Goal: Task Accomplishment & Management: Complete application form

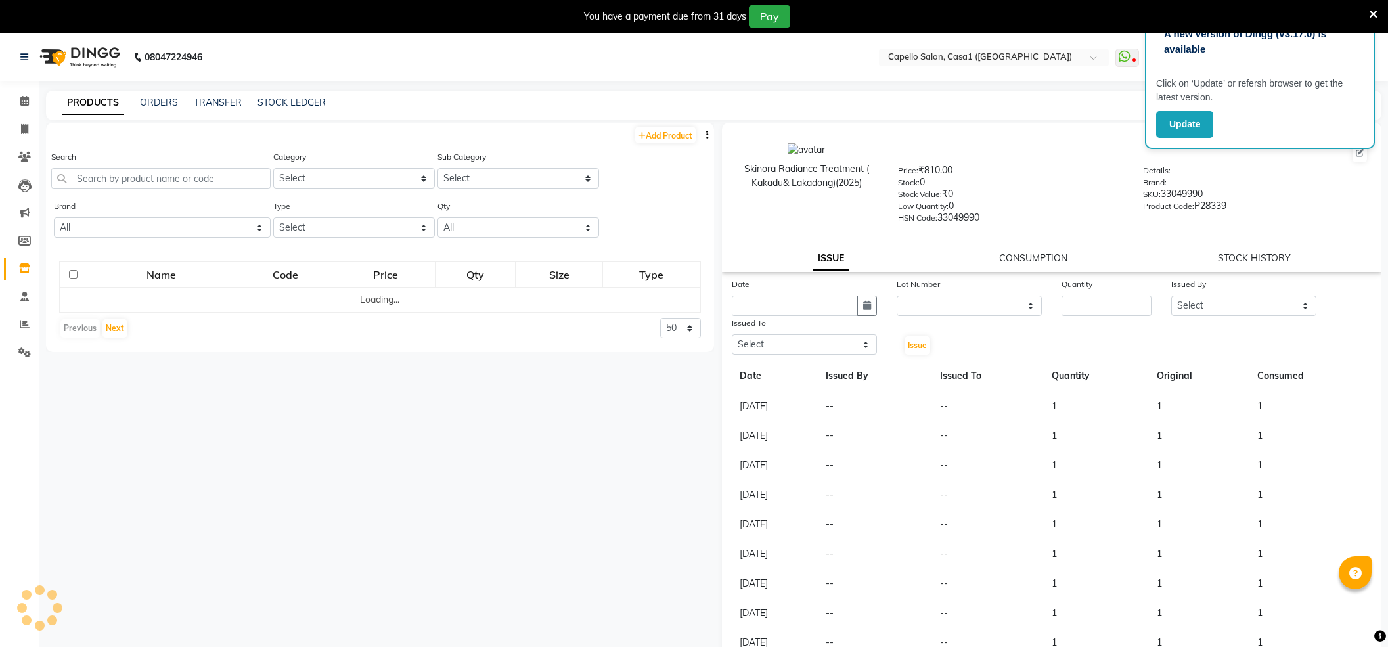
select select
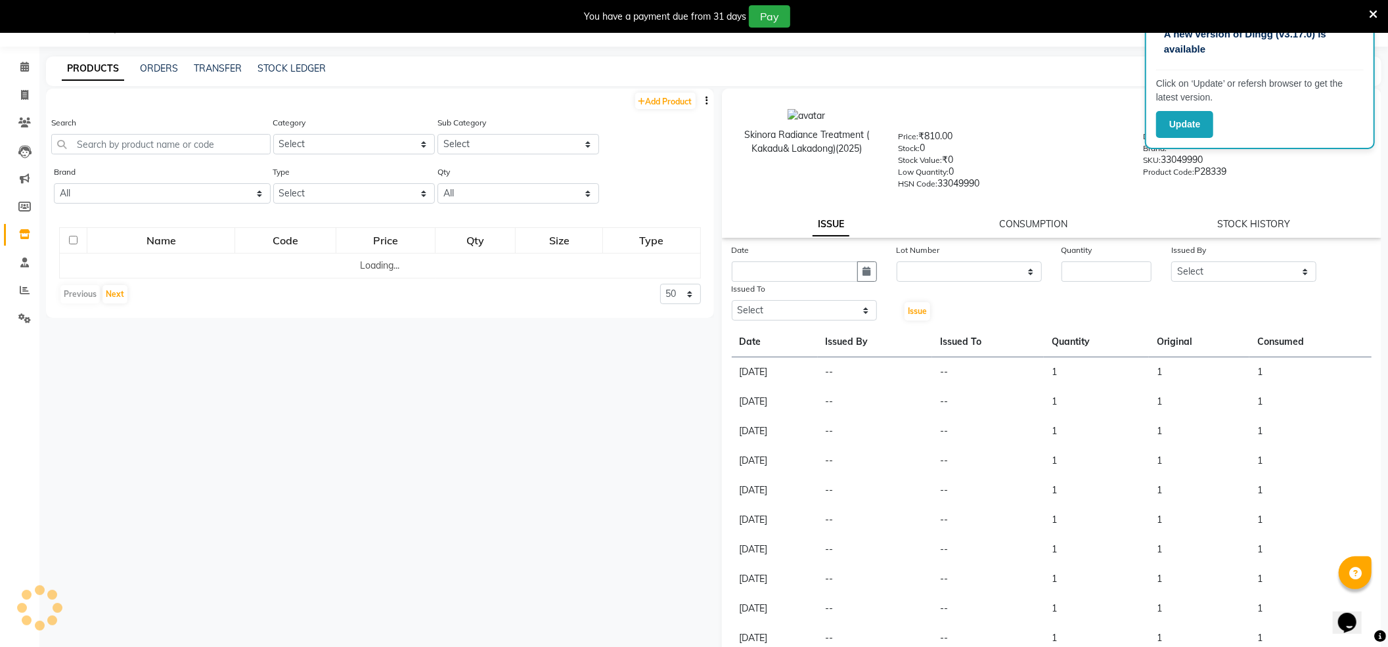
scroll to position [34, 0]
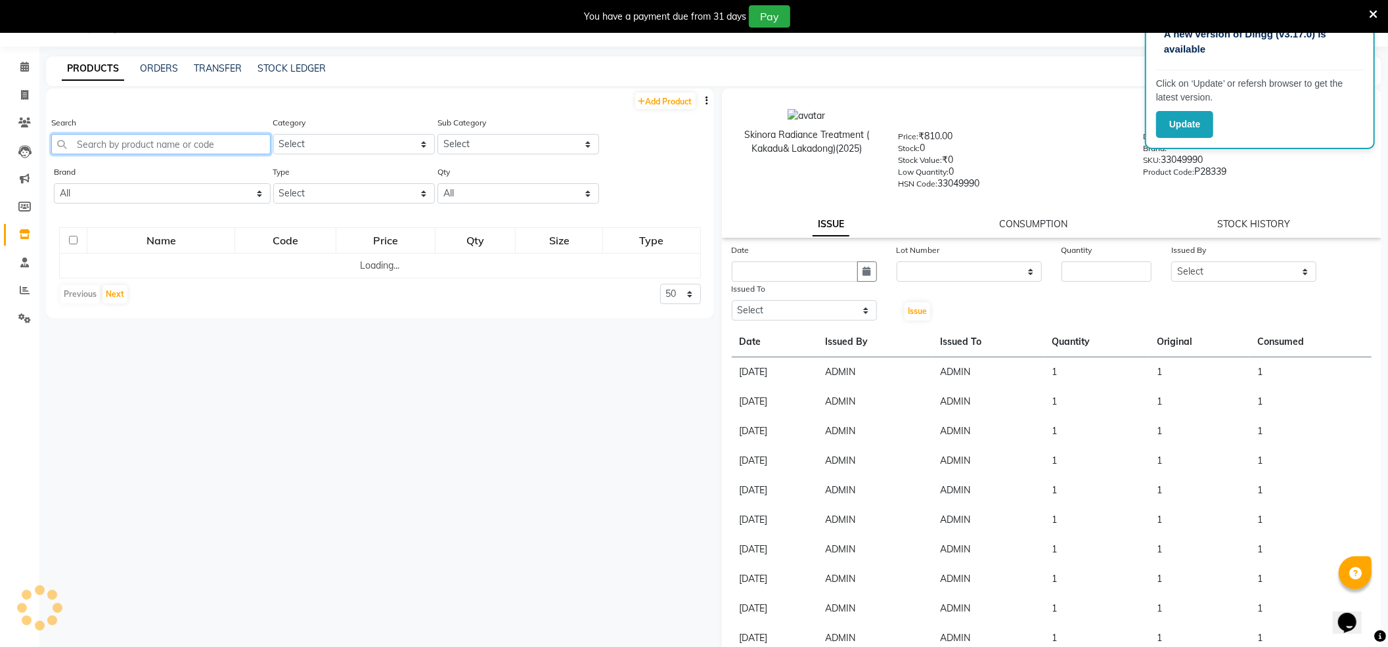
click at [145, 135] on input "text" at bounding box center [160, 144] width 219 height 20
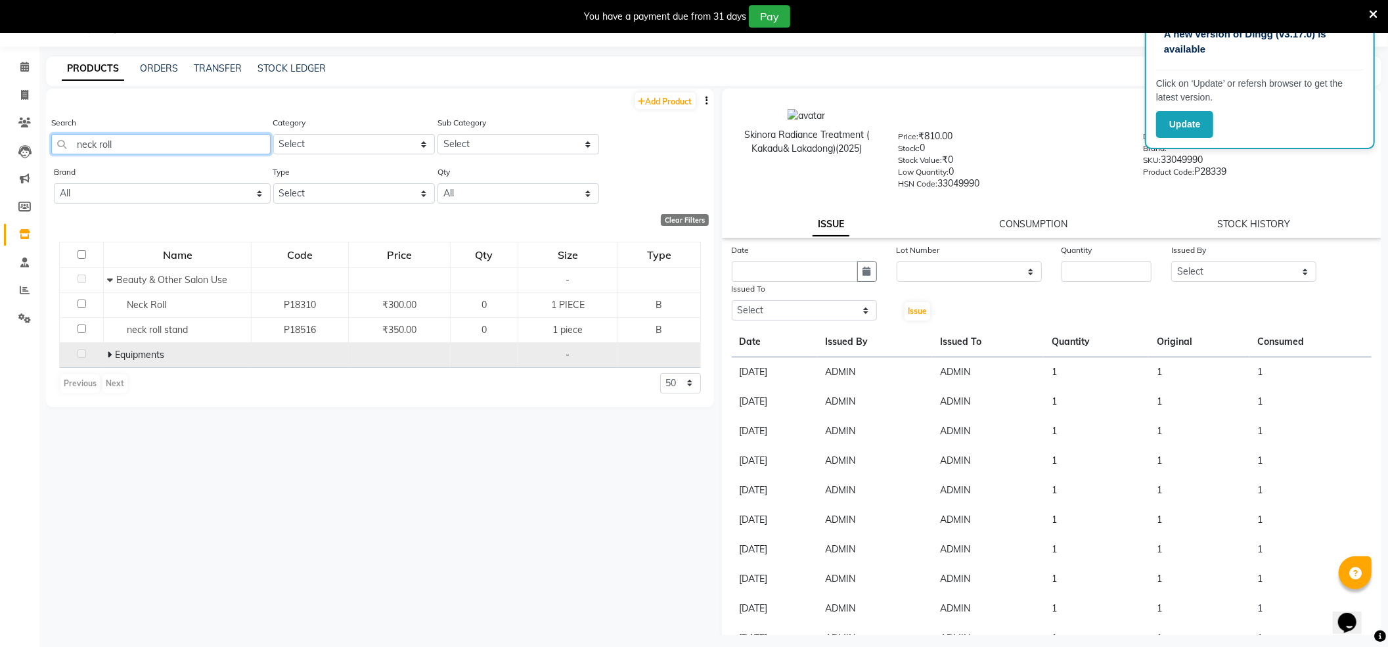
type input "neck roll"
click at [115, 356] on span "Equipments" at bounding box center [139, 355] width 49 height 12
click at [117, 355] on span "Equipments" at bounding box center [139, 355] width 49 height 12
click at [112, 355] on span at bounding box center [111, 355] width 8 height 12
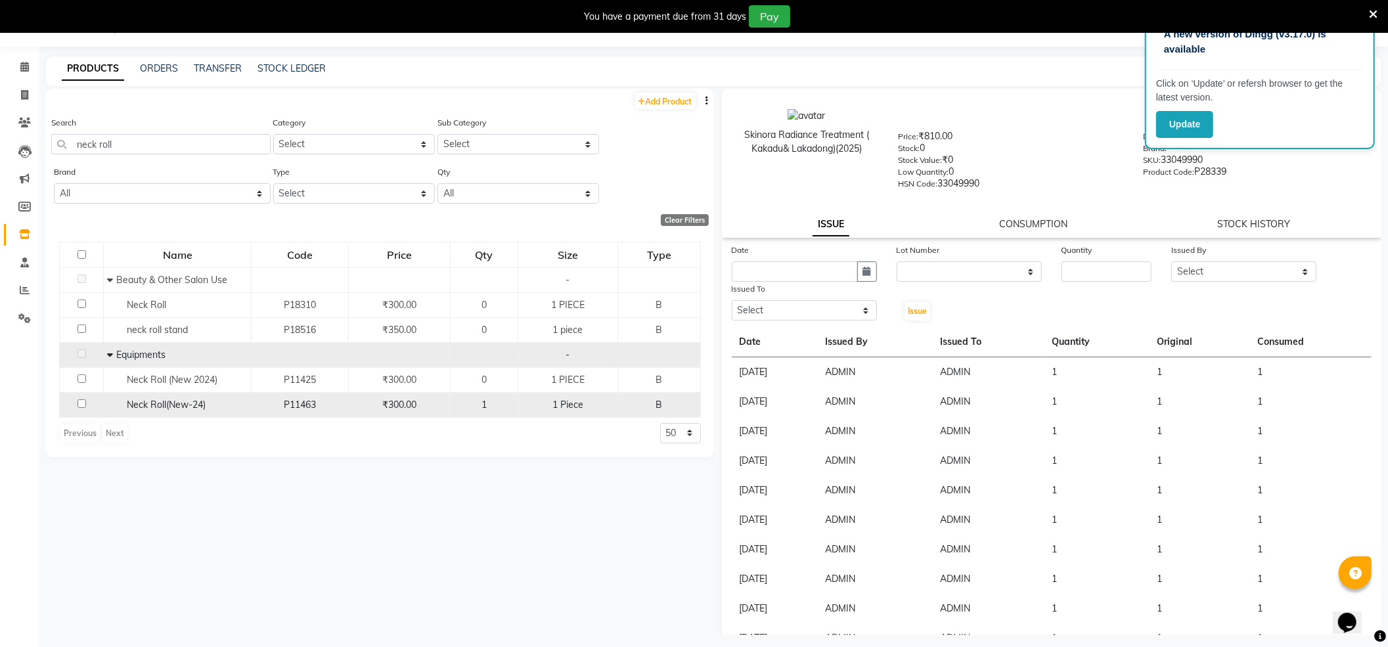
click at [503, 405] on div "1" at bounding box center [484, 405] width 56 height 14
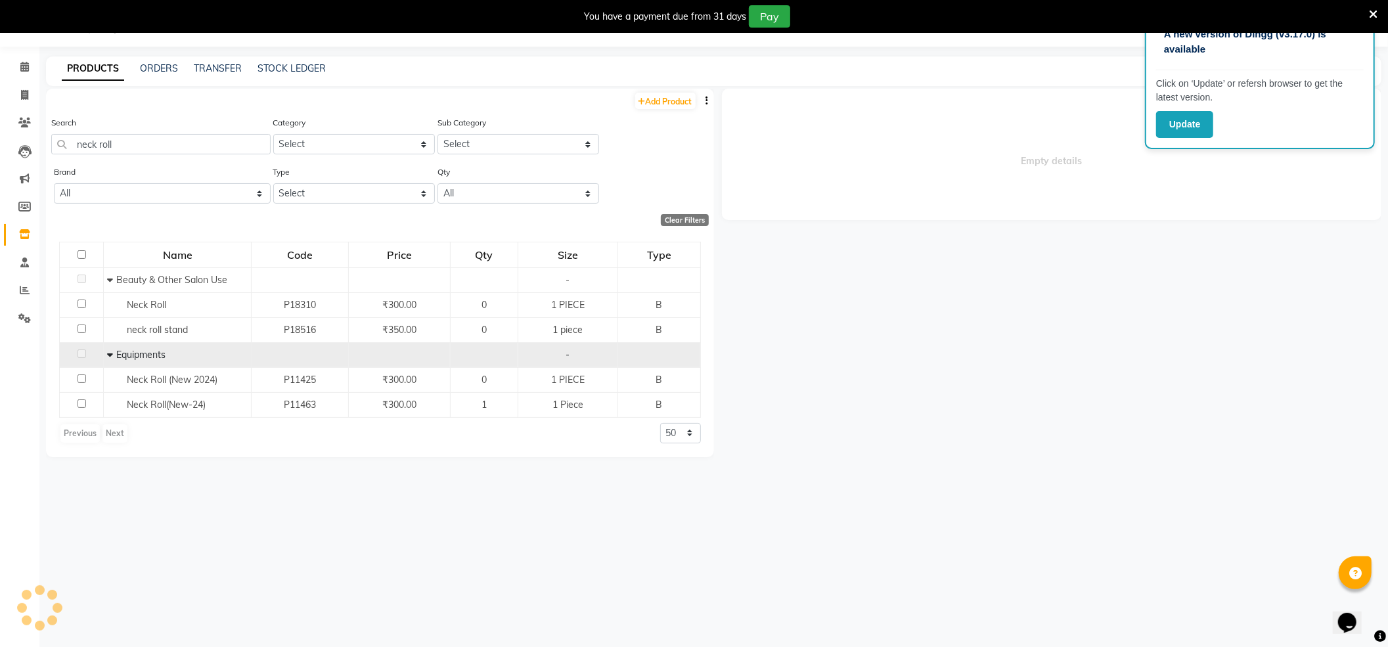
select select
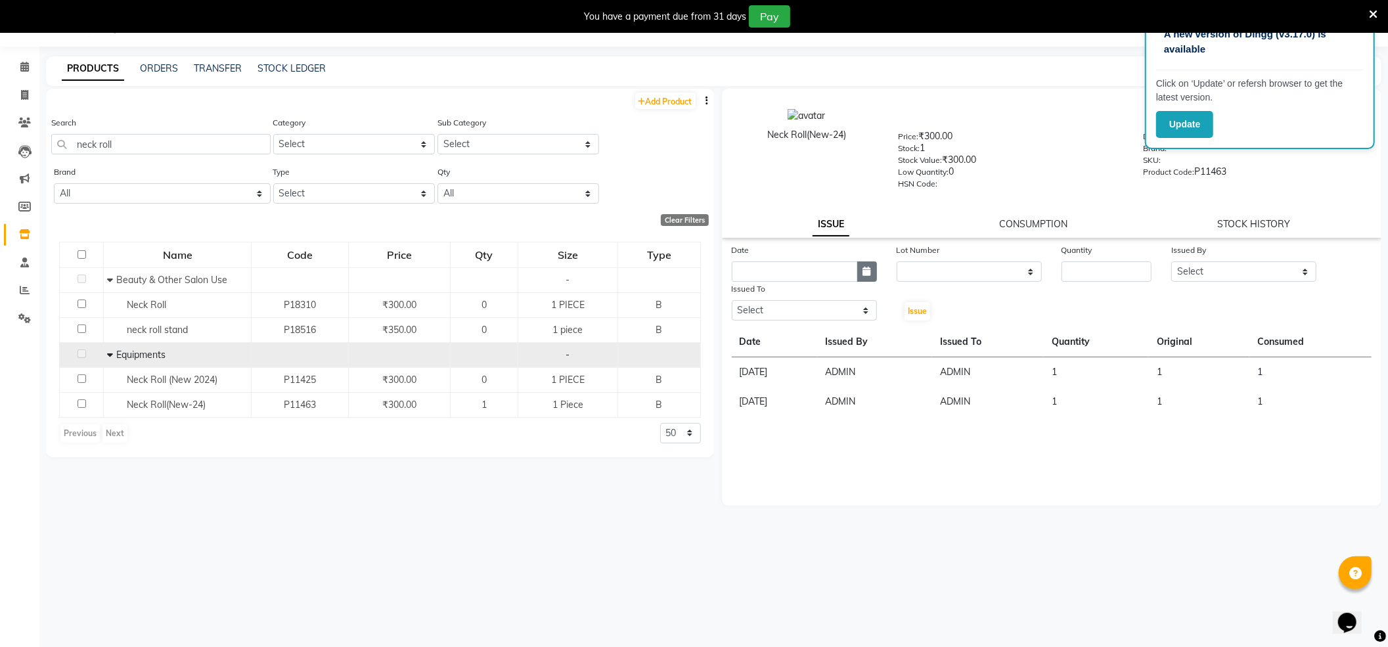
click at [868, 267] on icon "button" at bounding box center [867, 271] width 8 height 9
select select "9"
select select "2025"
click at [755, 340] on div "1" at bounding box center [745, 339] width 21 height 21
type input "[DATE]"
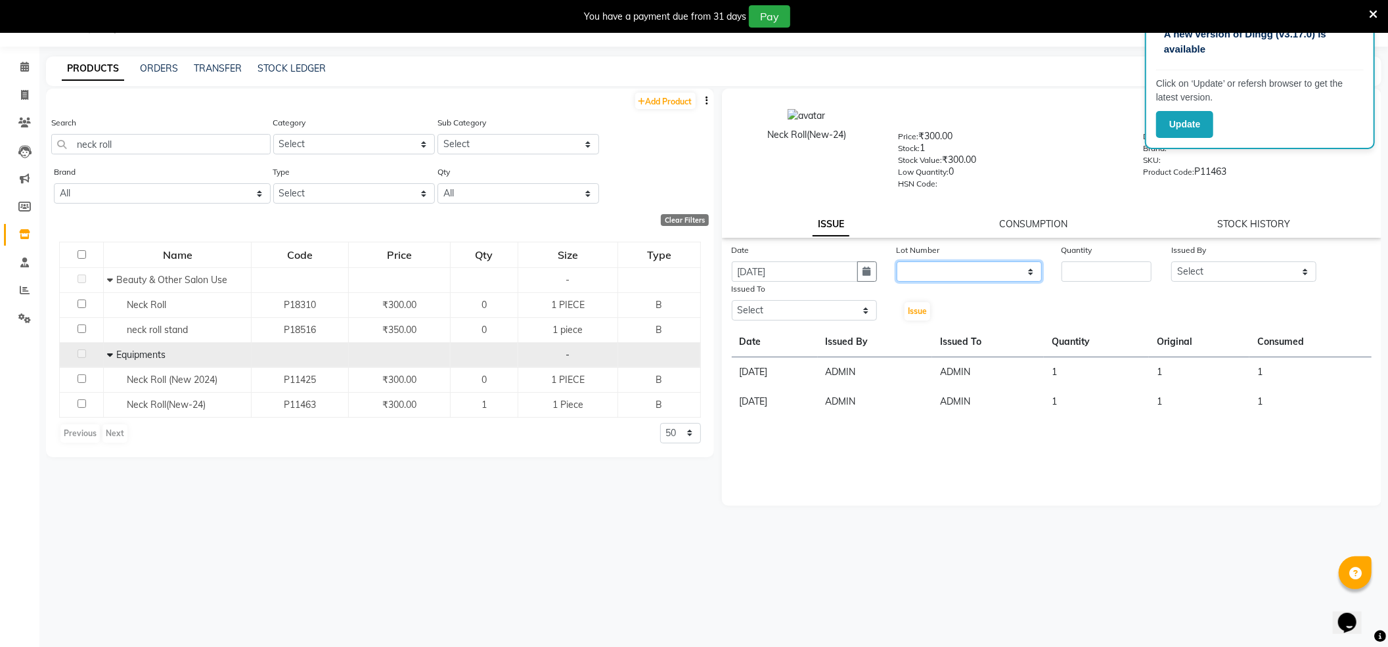
click at [983, 276] on select "None" at bounding box center [968, 271] width 145 height 20
select select "0: null"
click at [896, 261] on select "None" at bounding box center [968, 271] width 145 height 20
click at [1072, 280] on div "Date 01-09-2025 Lot Number None Quantity Issued By Select aayush ADMIN Akash Ch…" at bounding box center [1052, 282] width 660 height 79
click at [1080, 276] on input "number" at bounding box center [1106, 271] width 90 height 20
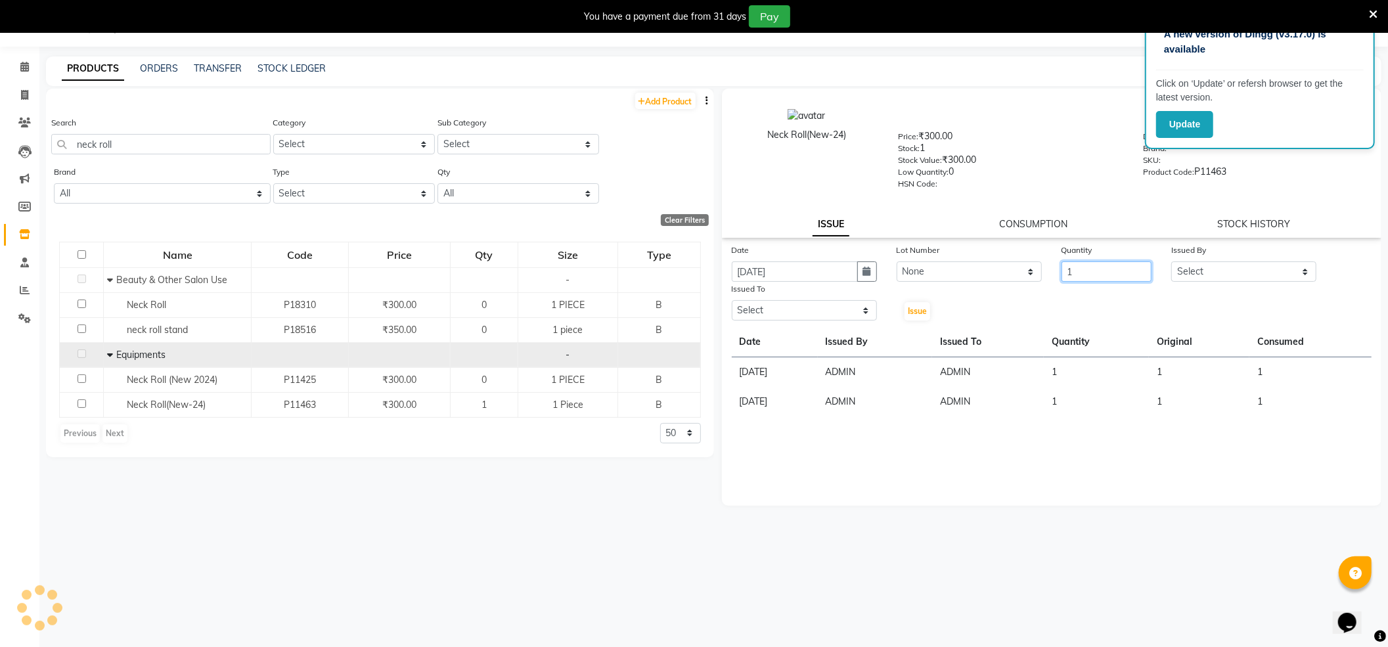
type input "1"
click at [1258, 256] on div "Issued By" at bounding box center [1243, 252] width 145 height 18
click at [1244, 272] on select "Select aayush ADMIN Akash Chawale Capello casa 1 Harsh Nagture Nisha Choube POO…" at bounding box center [1243, 271] width 145 height 20
select select "14733"
click at [1171, 261] on select "Select aayush ADMIN Akash Chawale Capello casa 1 Harsh Nagture Nisha Choube POO…" at bounding box center [1243, 271] width 145 height 20
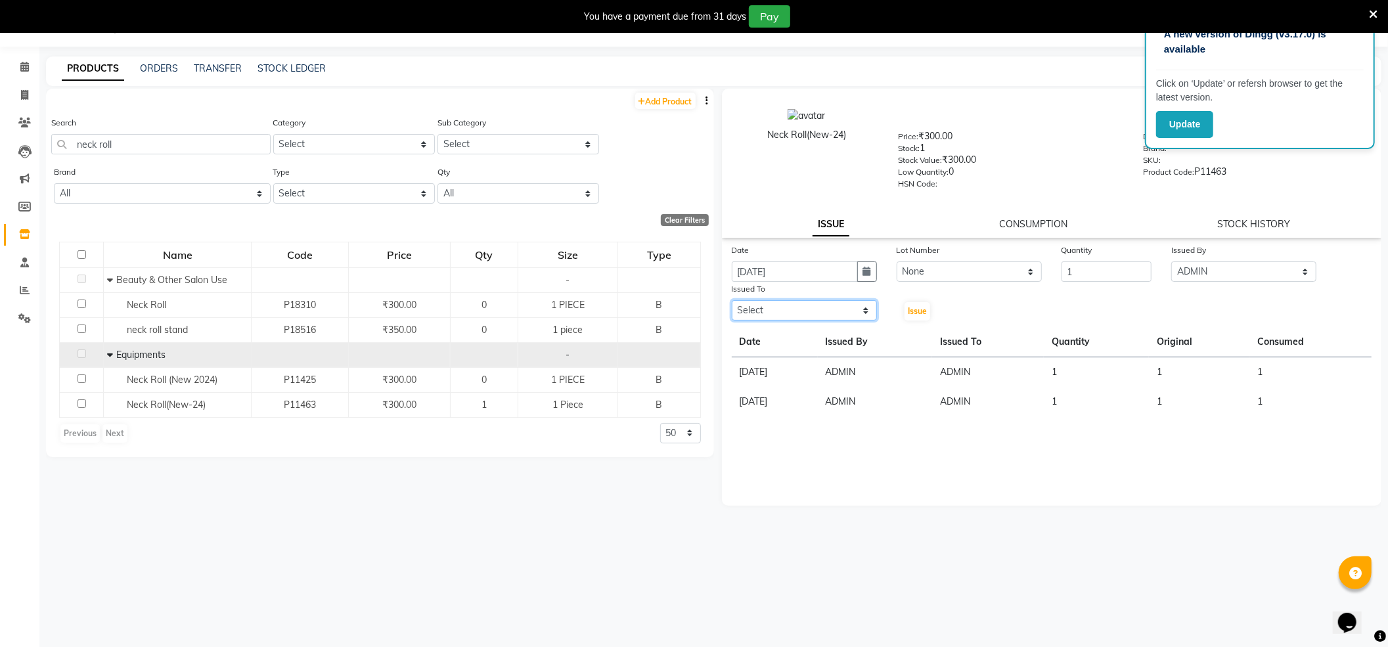
click at [784, 309] on select "Select aayush ADMIN Akash Chawale Capello casa 1 Harsh Nagture Nisha Choube POO…" at bounding box center [804, 310] width 145 height 20
select select "14733"
click at [732, 300] on select "Select aayush ADMIN Akash Chawale Capello casa 1 Harsh Nagture Nisha Choube POO…" at bounding box center [804, 310] width 145 height 20
click at [919, 306] on span "Issue" at bounding box center [917, 311] width 19 height 10
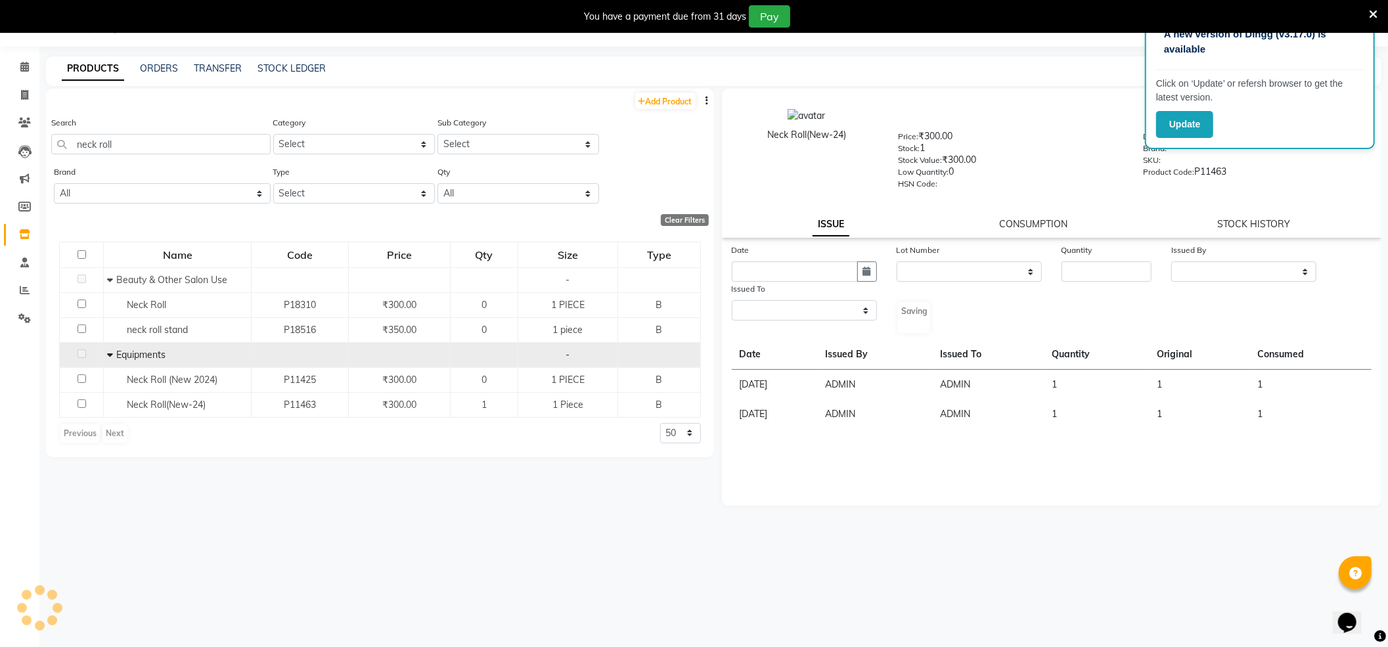
select select
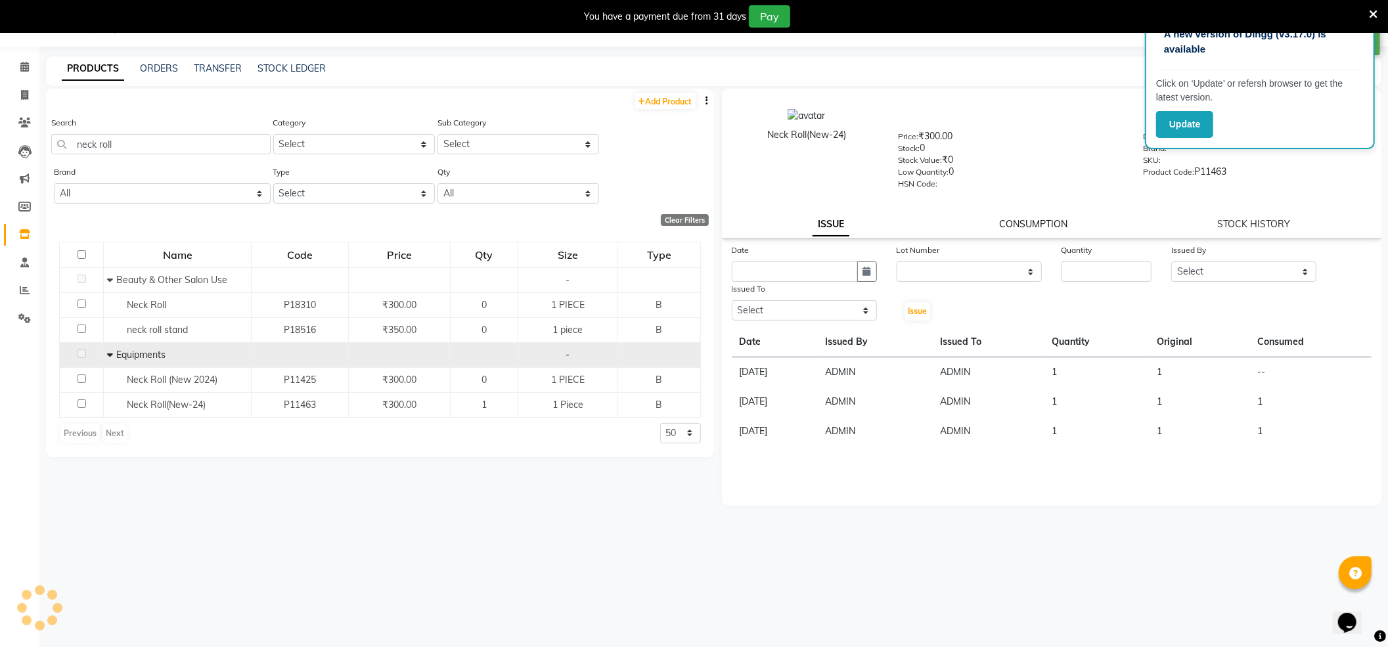
click at [1046, 224] on link "CONSUMPTION" at bounding box center [1033, 224] width 68 height 12
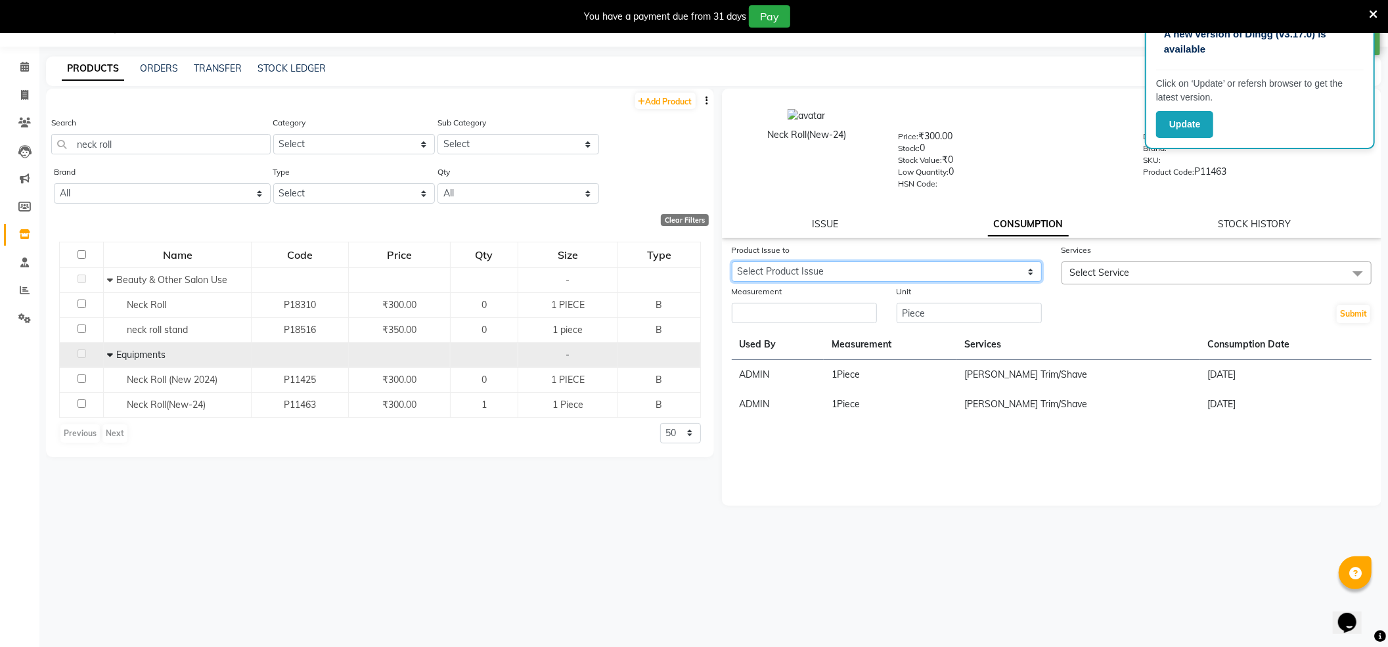
click at [892, 268] on select "Select Product Issue 2025-09-01, Issued to: ADMIN, Balance: 1" at bounding box center [887, 271] width 310 height 20
select select "1197527"
click at [732, 261] on select "Select Product Issue 2025-09-01, Issued to: ADMIN, Balance: 1" at bounding box center [887, 271] width 310 height 20
click at [1093, 276] on span "Select Service" at bounding box center [1100, 273] width 60 height 12
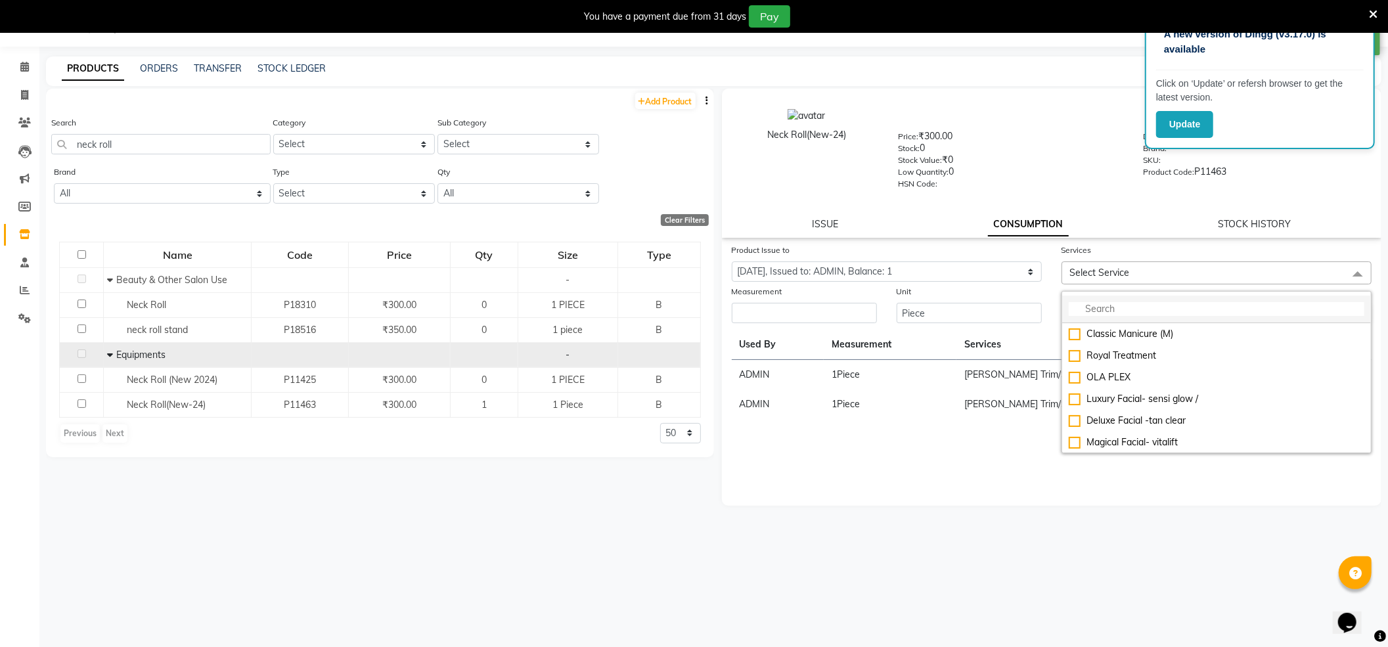
click at [1086, 306] on input "multiselect-search" at bounding box center [1216, 309] width 296 height 14
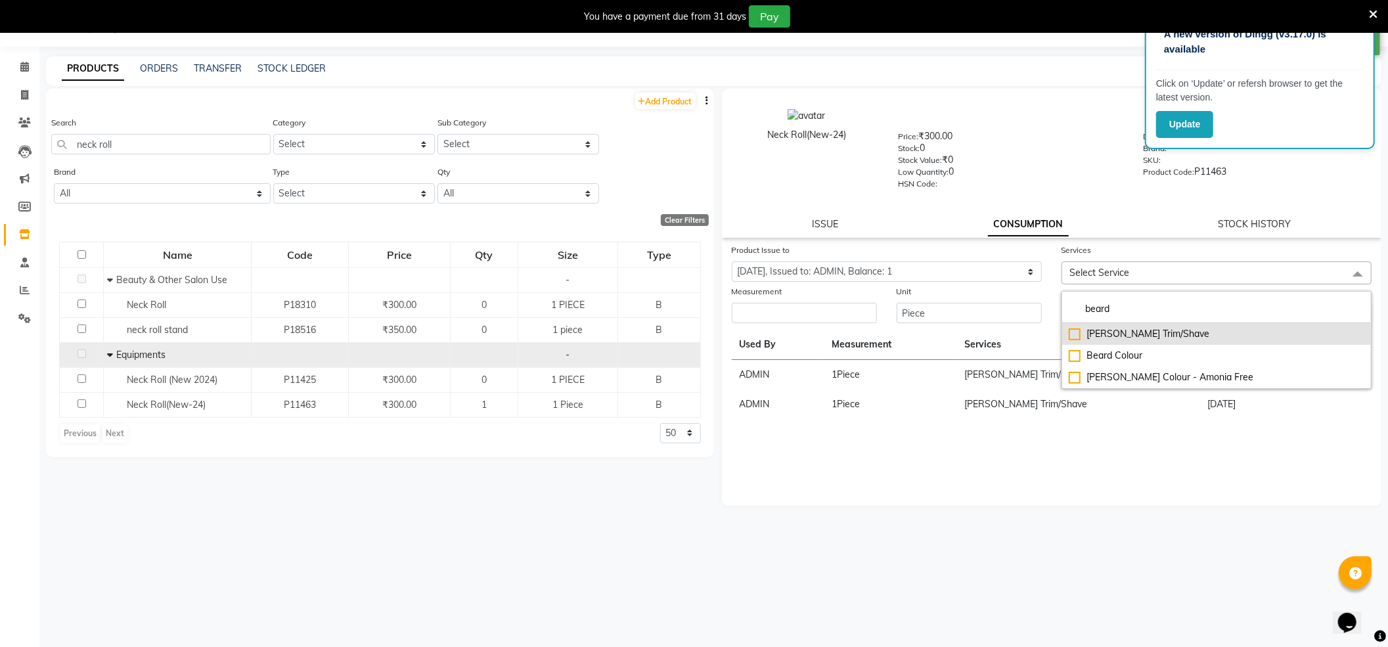
type input "beard"
click at [1070, 330] on div "Beard Trim/Shave" at bounding box center [1216, 334] width 296 height 14
checkbox input "true"
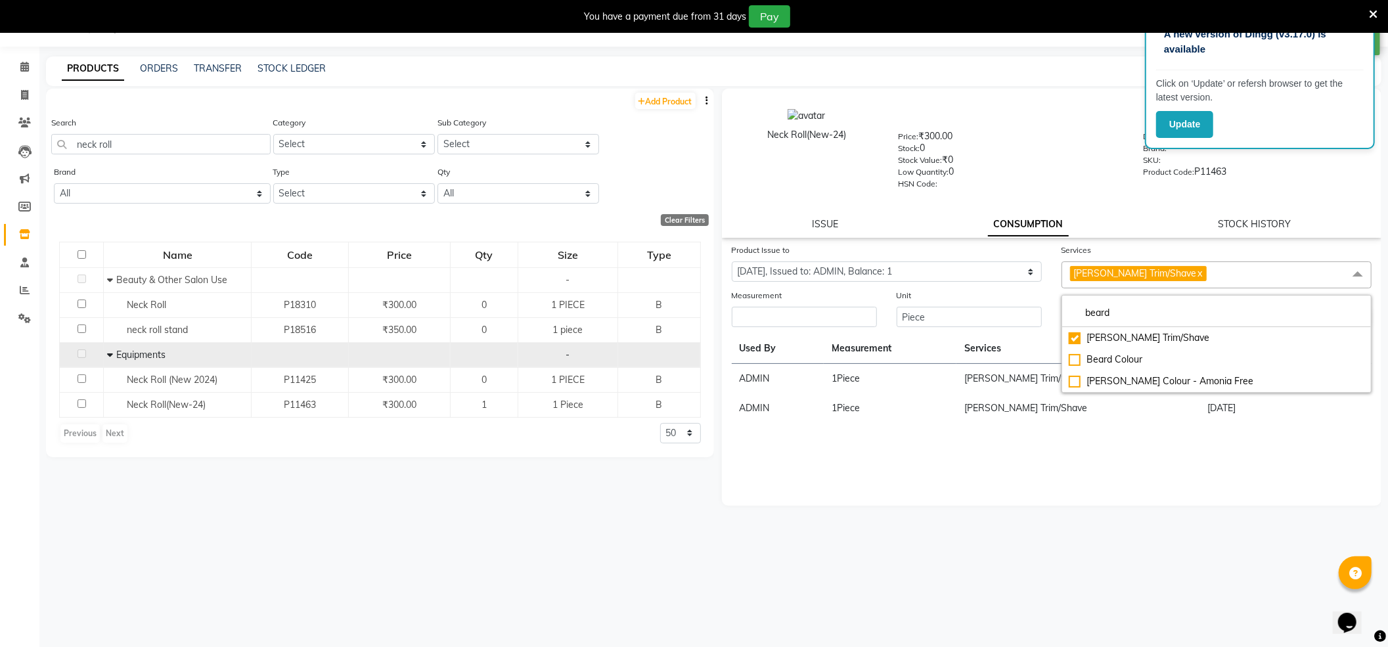
click at [802, 303] on div "Measurement" at bounding box center [804, 297] width 145 height 18
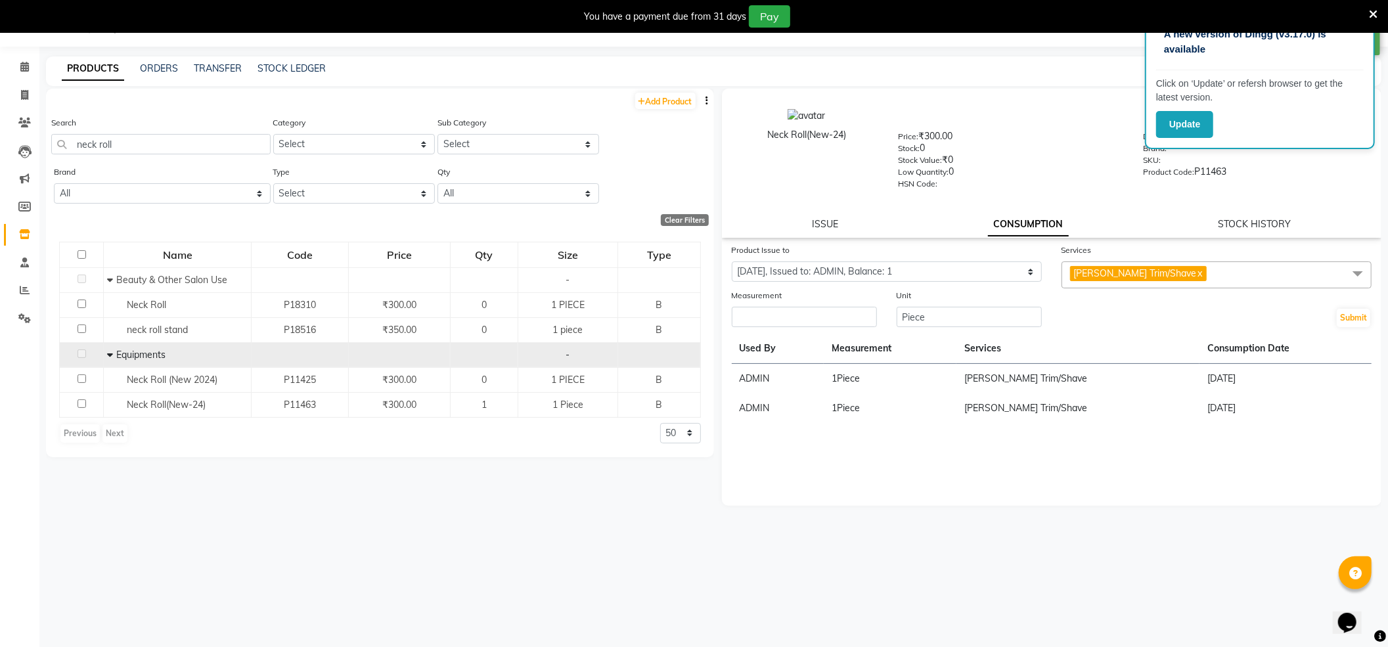
click at [794, 336] on th "Used By" at bounding box center [778, 349] width 92 height 30
click at [810, 322] on input "number" at bounding box center [804, 317] width 145 height 20
type input "1"
click at [1350, 314] on button "Submit" at bounding box center [1352, 318] width 33 height 18
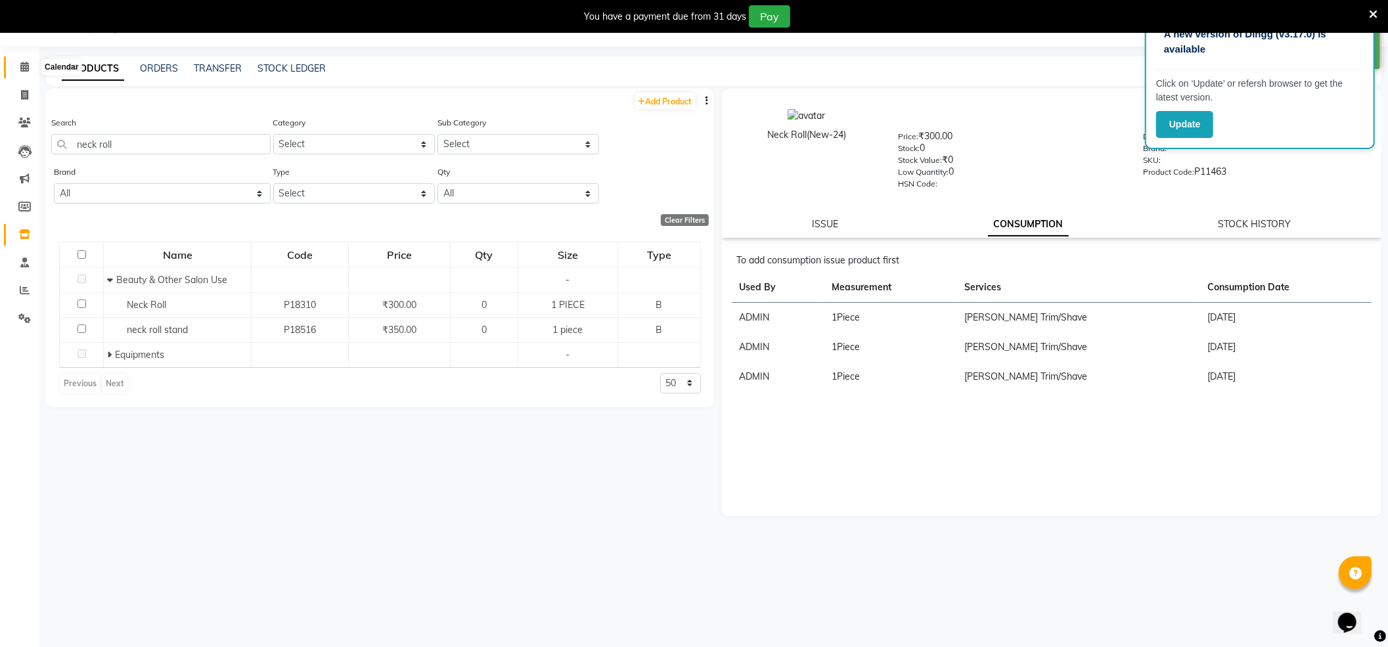
click at [14, 63] on span at bounding box center [24, 67] width 23 height 15
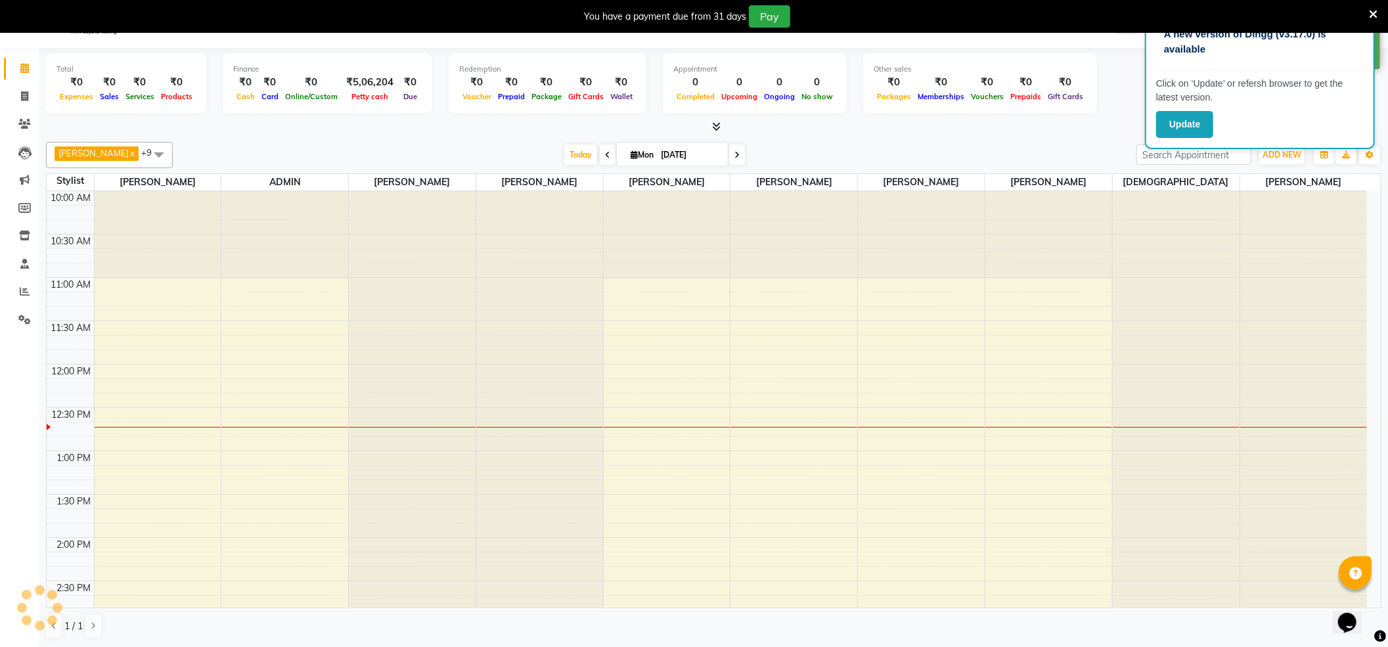
scroll to position [0, 0]
click at [28, 282] on link "Reports" at bounding box center [20, 292] width 32 height 22
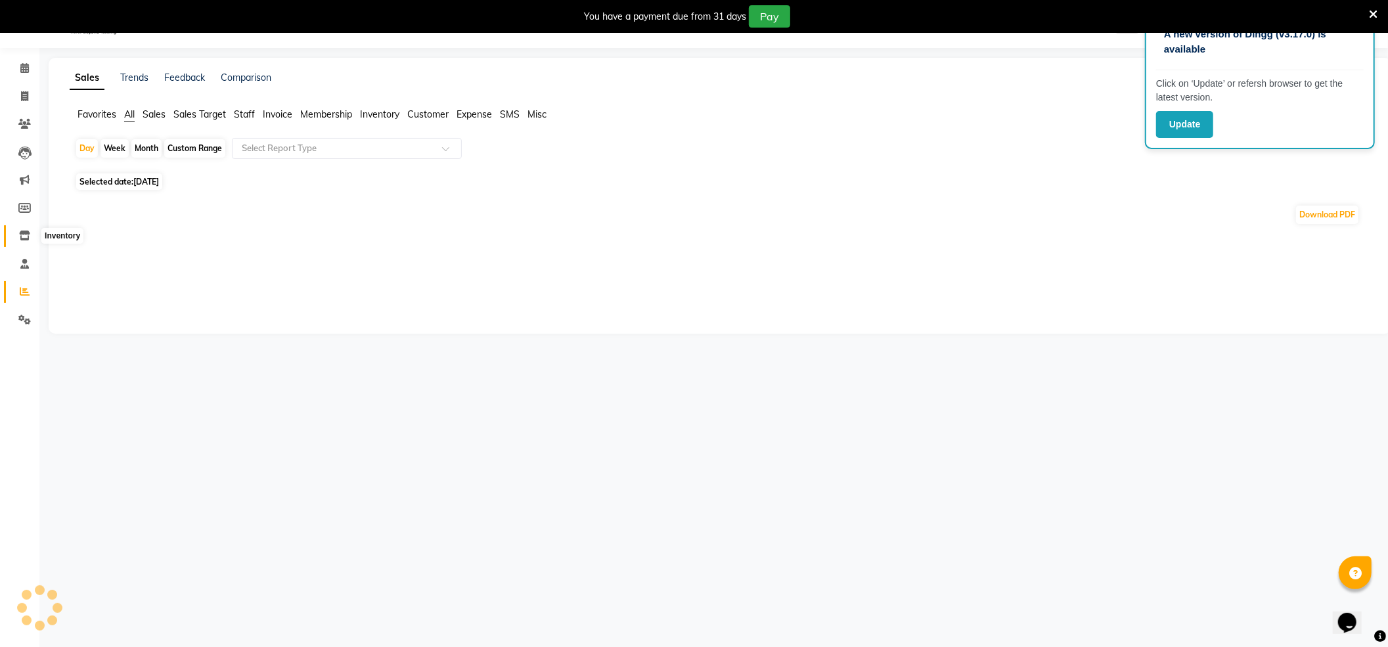
click at [20, 238] on icon at bounding box center [24, 236] width 11 height 10
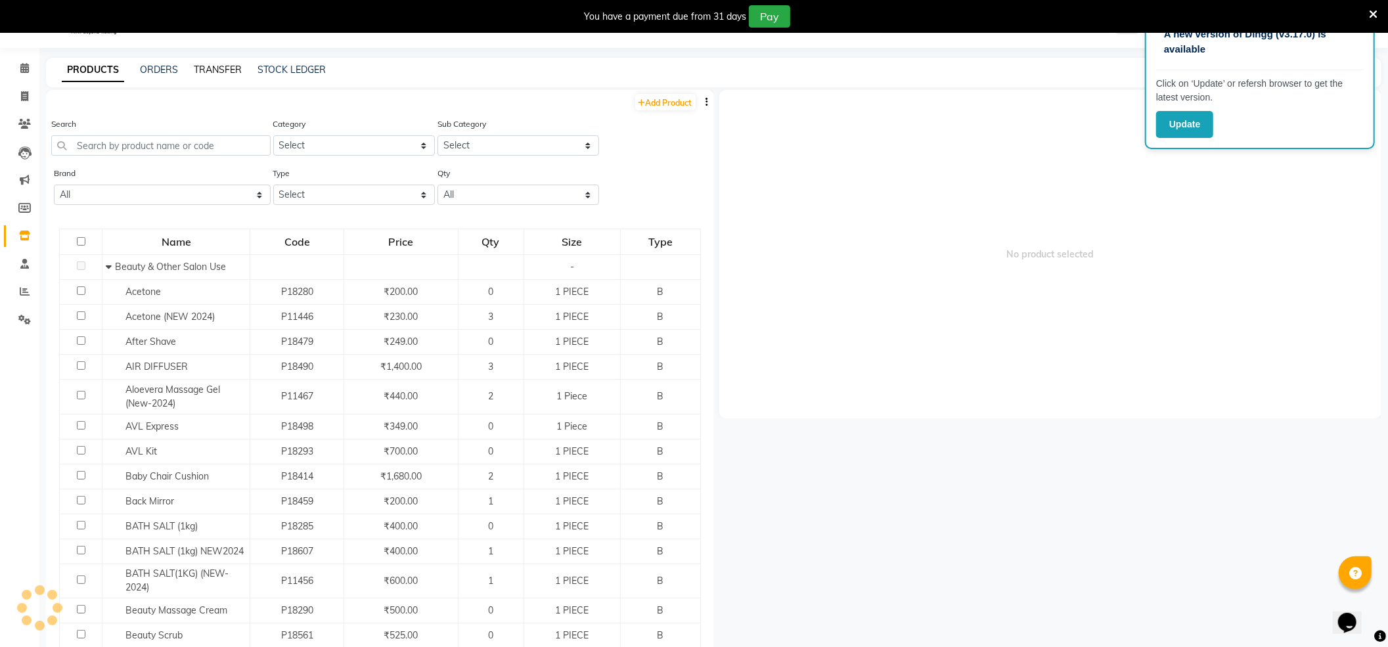
click at [211, 64] on link "TRANSFER" at bounding box center [218, 70] width 48 height 12
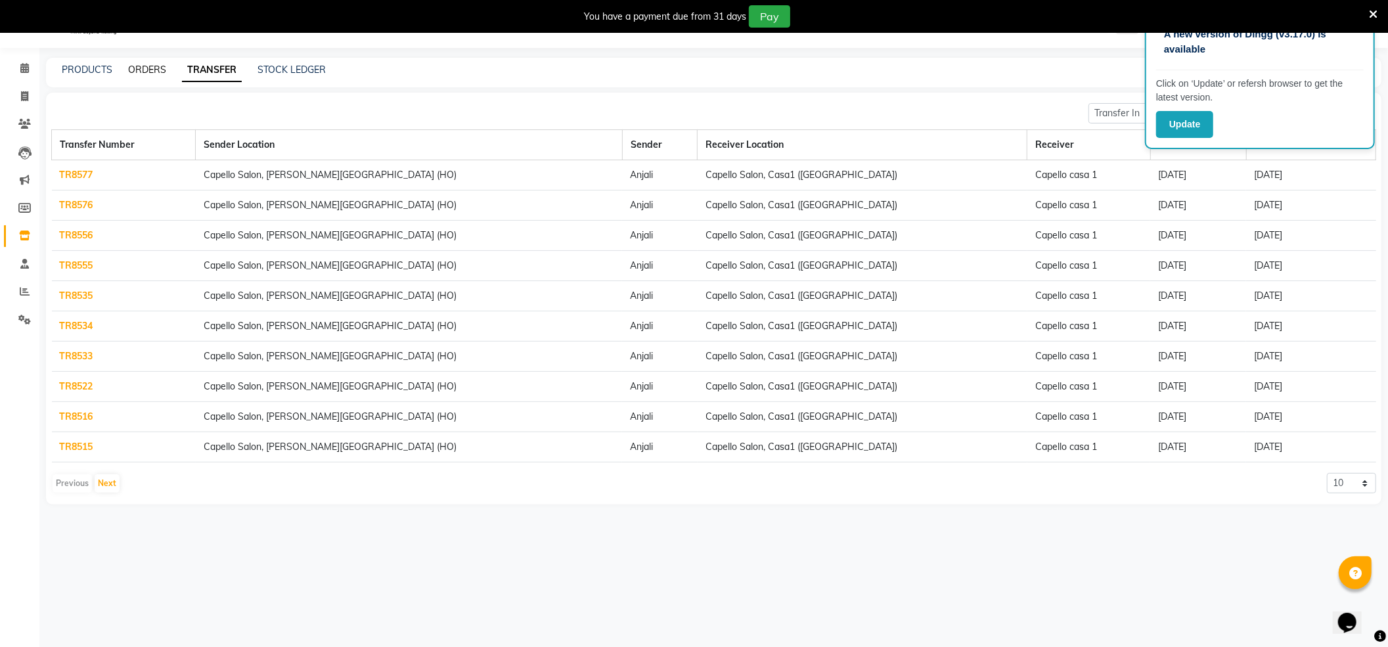
click at [160, 67] on link "ORDERS" at bounding box center [147, 70] width 38 height 12
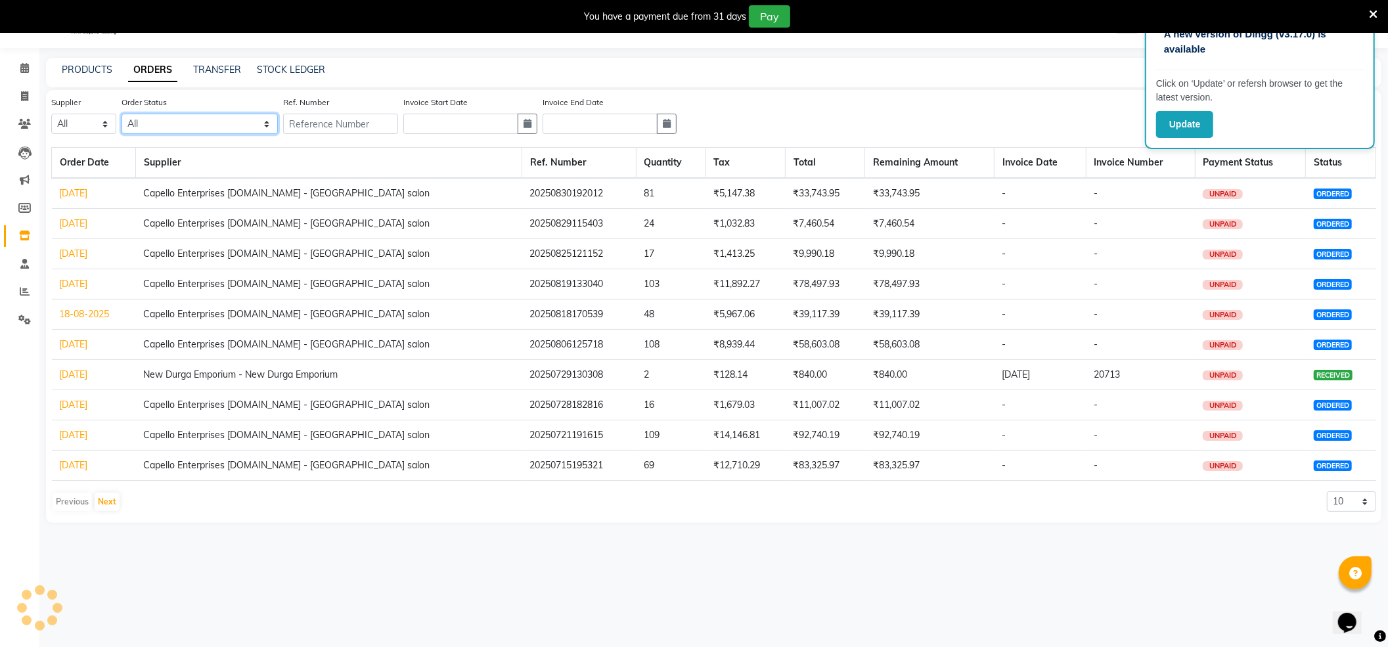
click at [158, 116] on div "Supplier All Order Status All ORDERED PARTIAL-RECEIVED RECEIVED CANCELLED RETUR…" at bounding box center [363, 119] width 625 height 49
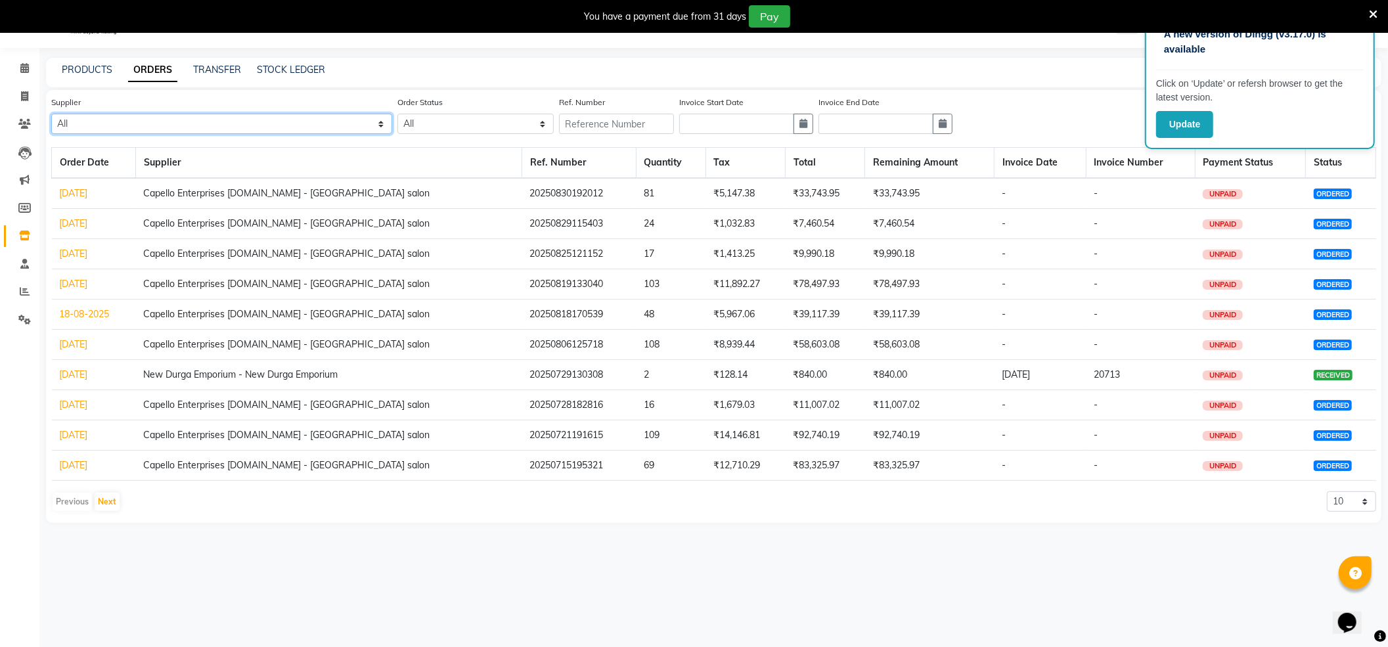
click at [181, 118] on select "All New Durga Emporium - New Durga Emporium Capello Enterprises Pvt.ltd - Capel…" at bounding box center [221, 124] width 341 height 20
select select "614"
click at [51, 114] on select "All New Durga Emporium - New Durga Emporium Capello Enterprises Pvt.ltd - Capel…" at bounding box center [221, 124] width 341 height 20
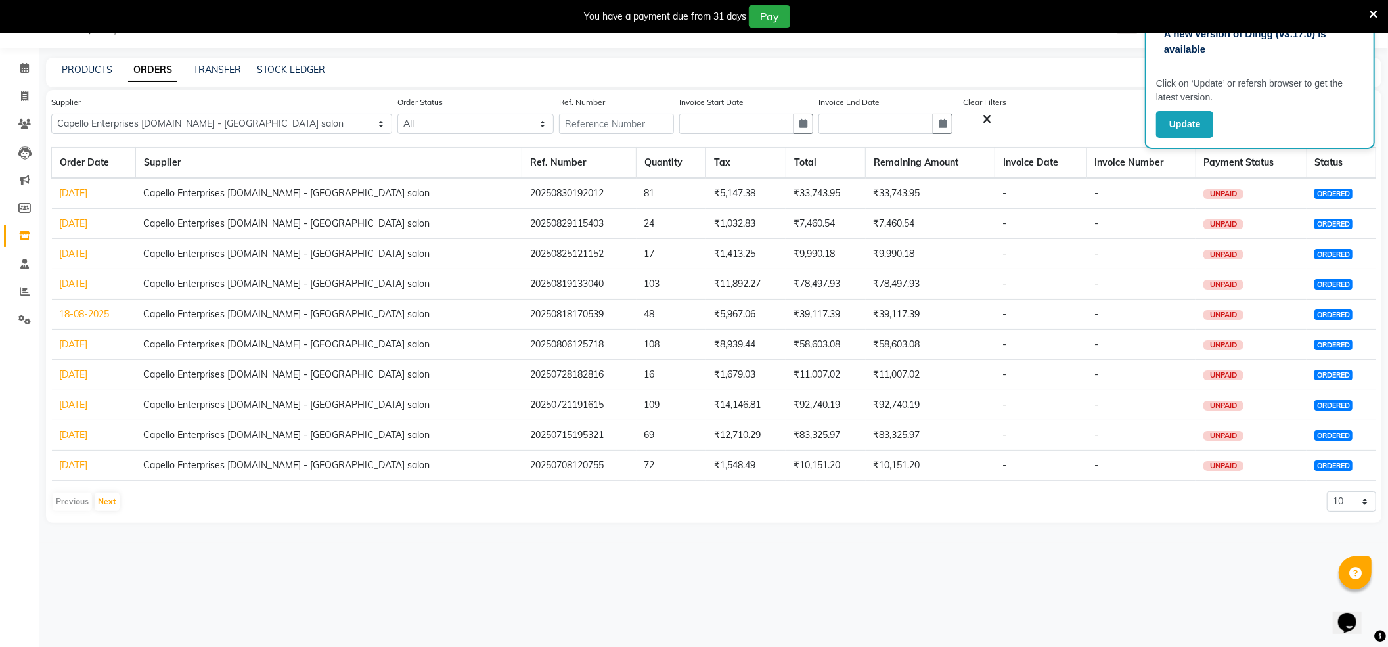
click at [1370, 11] on icon at bounding box center [1373, 15] width 9 height 12
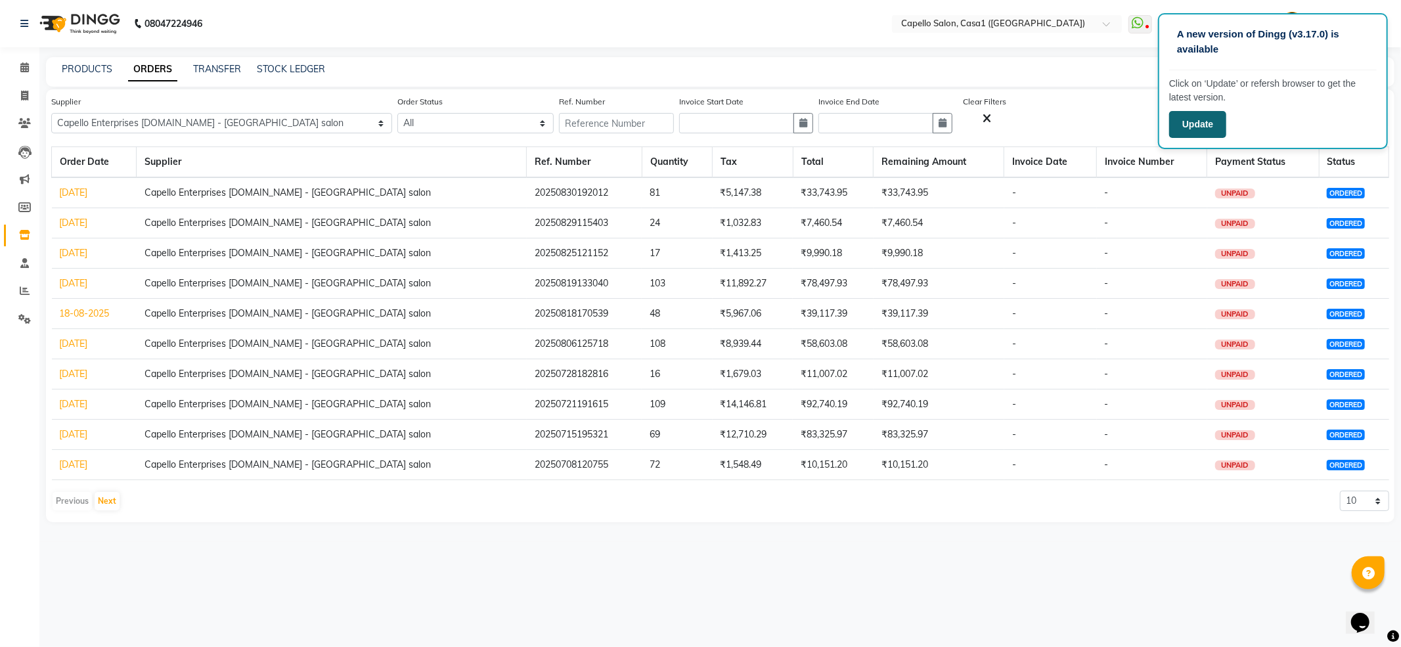
click at [1198, 127] on button "Update" at bounding box center [1197, 124] width 57 height 27
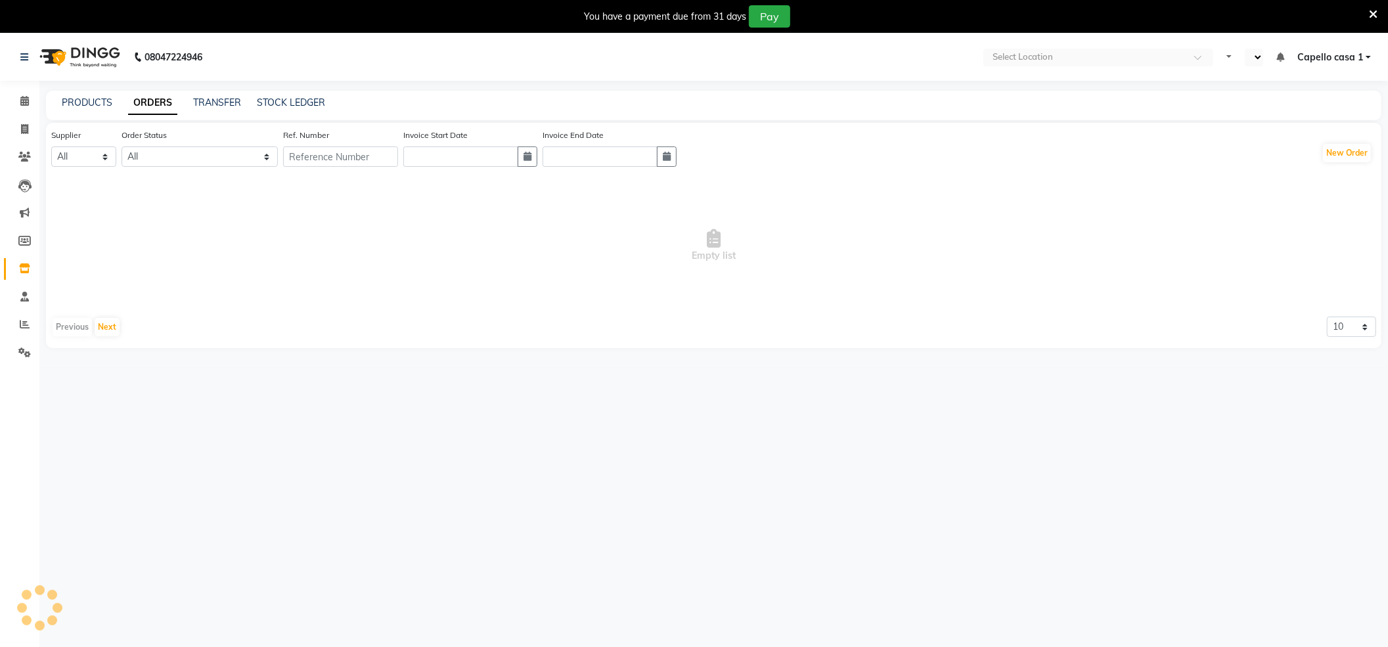
select select "en"
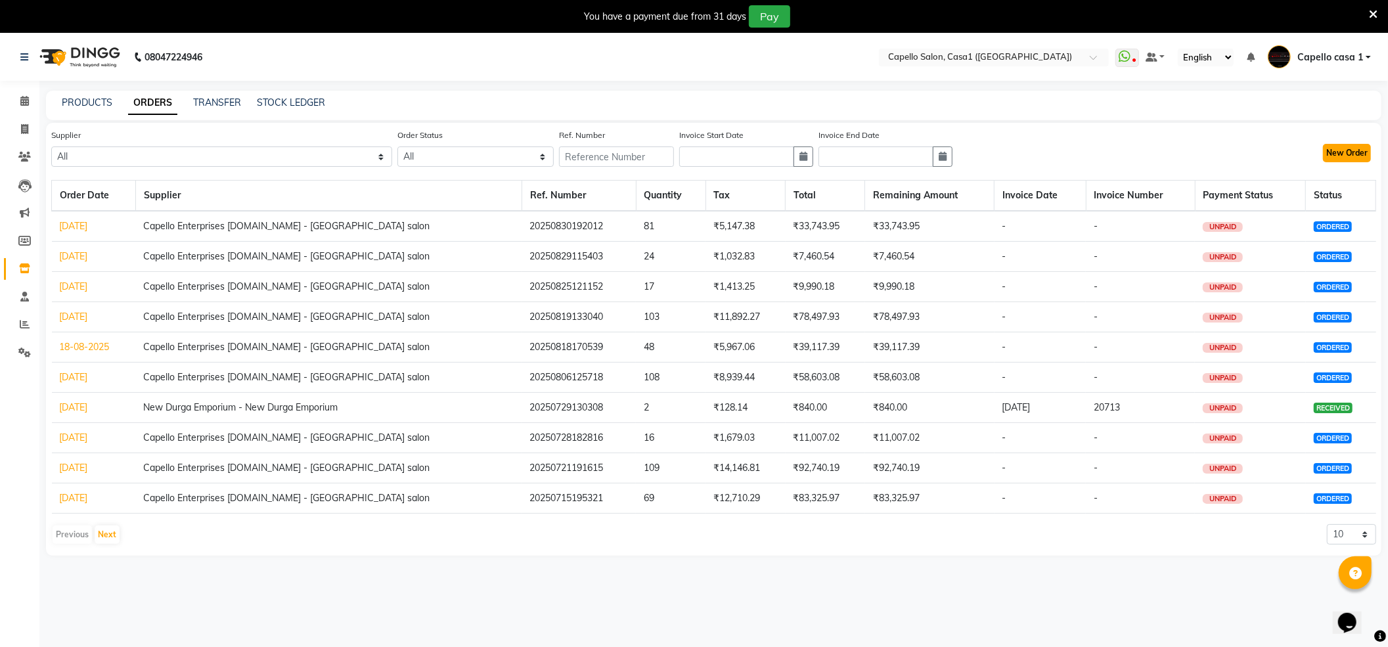
click at [1353, 152] on button "New Order" at bounding box center [1347, 153] width 48 height 18
select select "true"
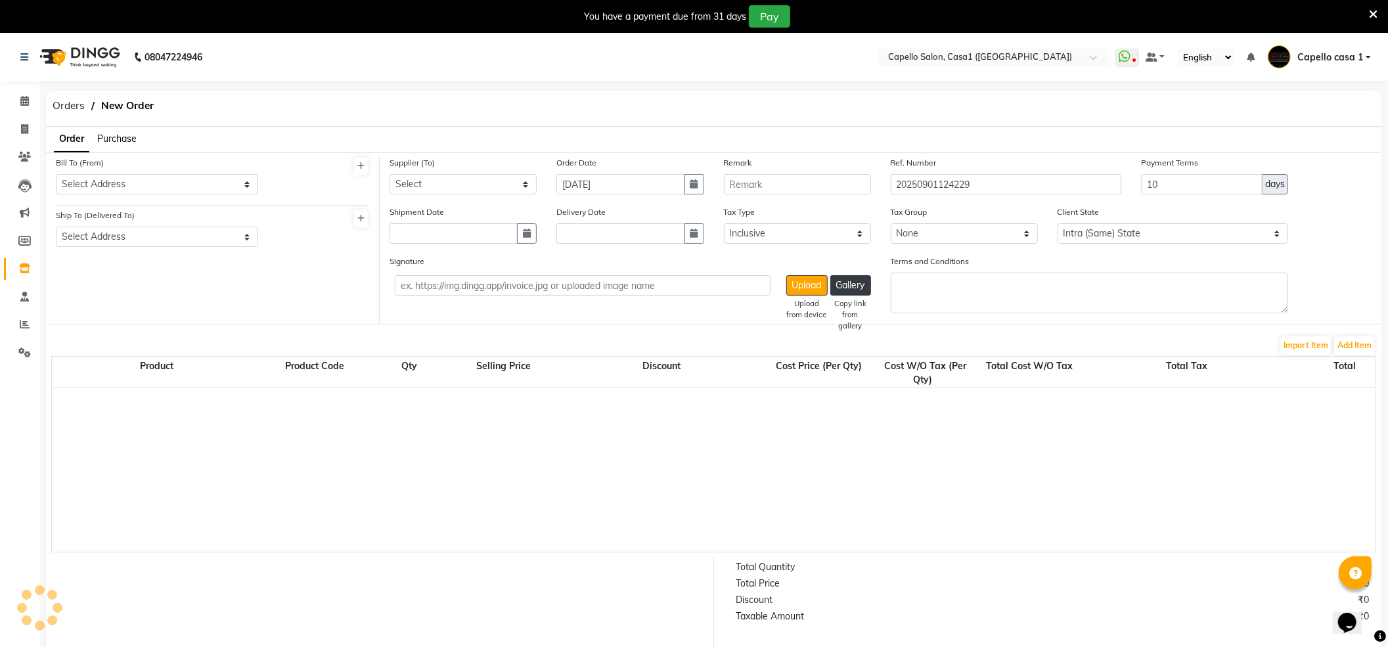
select select "1098"
click at [208, 185] on select "Select Address CASA-I" at bounding box center [157, 184] width 202 height 20
select select "94"
click at [56, 174] on select "Select Address CASA-I" at bounding box center [157, 184] width 202 height 20
click at [208, 236] on select "Select Address [GEOGRAPHIC_DATA]" at bounding box center [157, 237] width 202 height 20
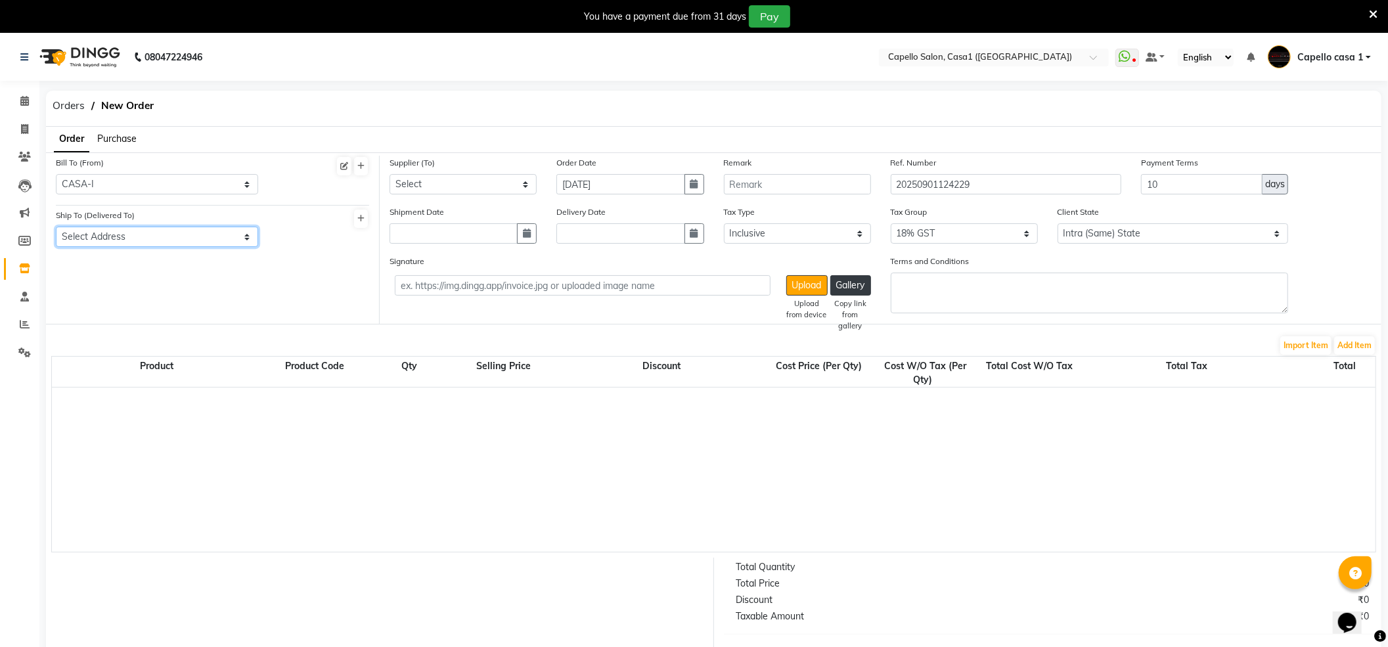
select select "95"
click at [56, 227] on select "Select Address [GEOGRAPHIC_DATA]" at bounding box center [157, 237] width 202 height 20
click at [413, 179] on select "Select New Durga Emporium - New Durga Emporium Capello Enterprises [DOMAIN_NAME…" at bounding box center [462, 184] width 147 height 20
select select "614"
click at [389, 174] on select "Select New Durga Emporium - New Durga Emporium Capello Enterprises [DOMAIN_NAME…" at bounding box center [462, 184] width 147 height 20
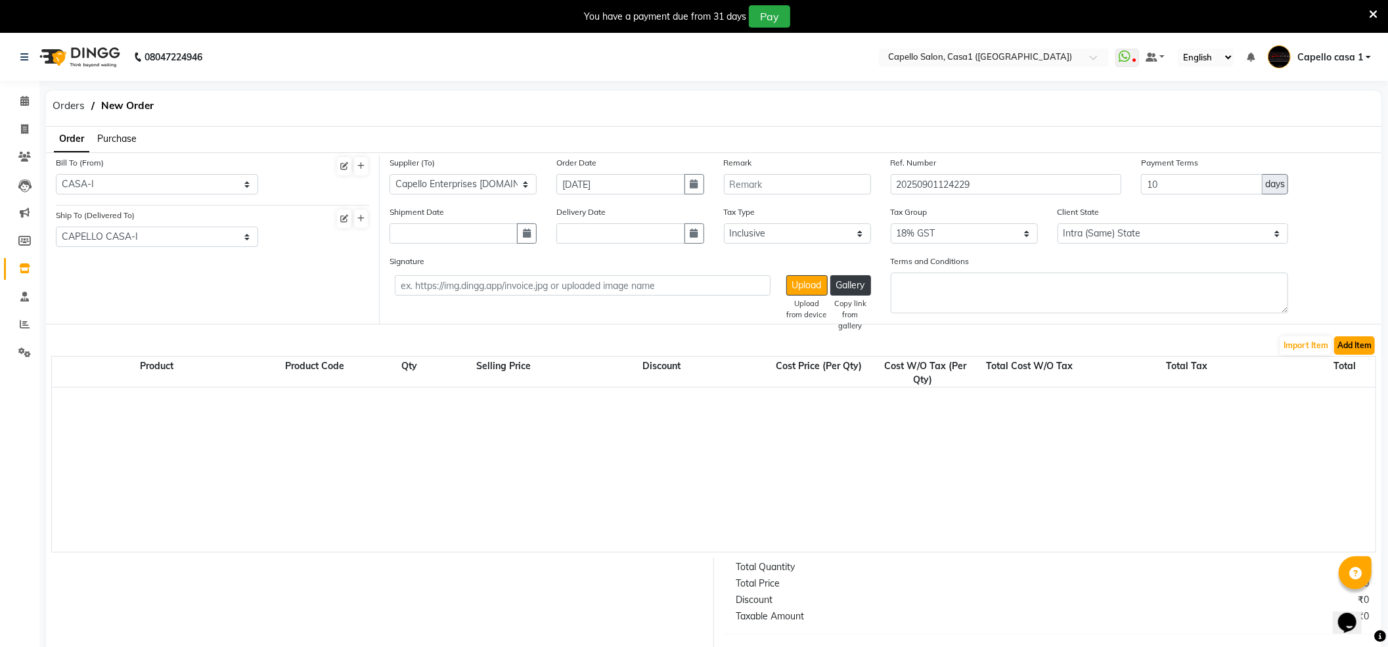
click at [1359, 338] on button "Add Item" at bounding box center [1354, 345] width 41 height 18
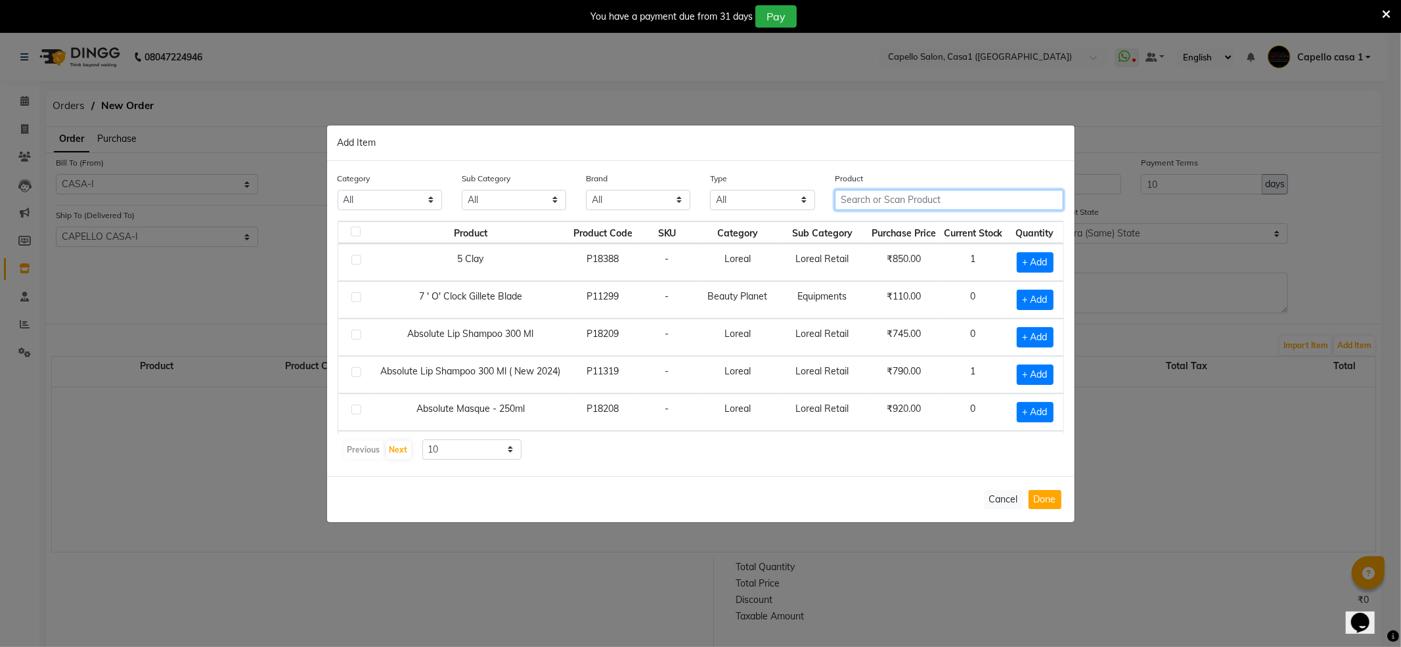
click at [902, 204] on input "text" at bounding box center [949, 200] width 229 height 20
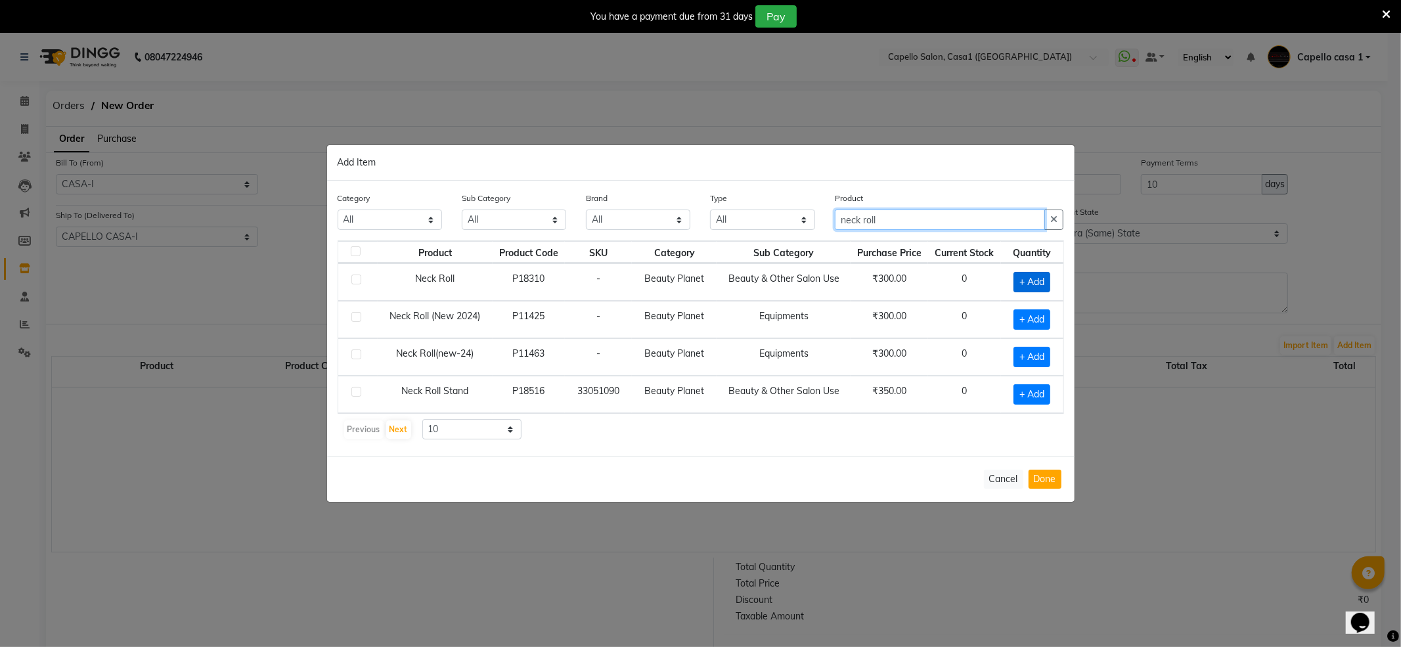
type input "neck roll"
click at [1023, 281] on span "+ Add" at bounding box center [1031, 282] width 37 height 20
checkbox input "true"
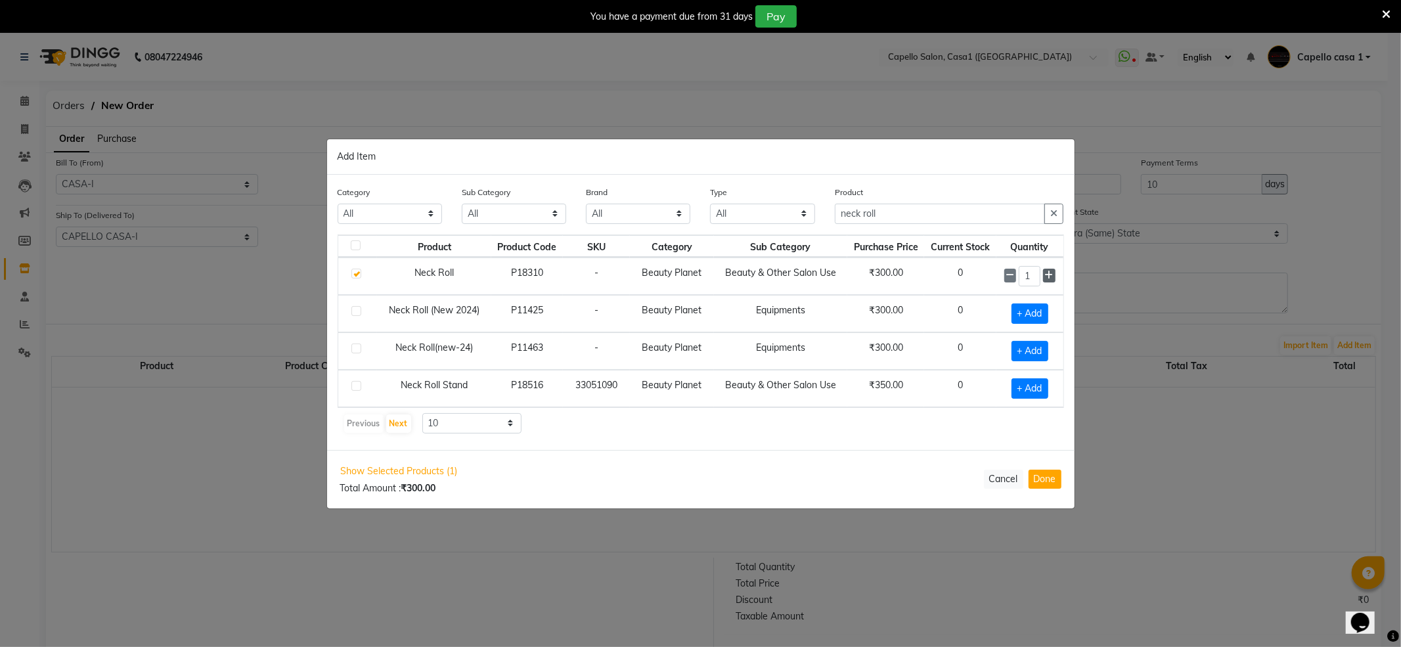
click at [1046, 274] on icon at bounding box center [1049, 275] width 9 height 9
click at [1047, 276] on icon at bounding box center [1049, 275] width 9 height 9
type input "3"
click at [1042, 478] on button "Done" at bounding box center [1044, 479] width 33 height 19
select select "1143"
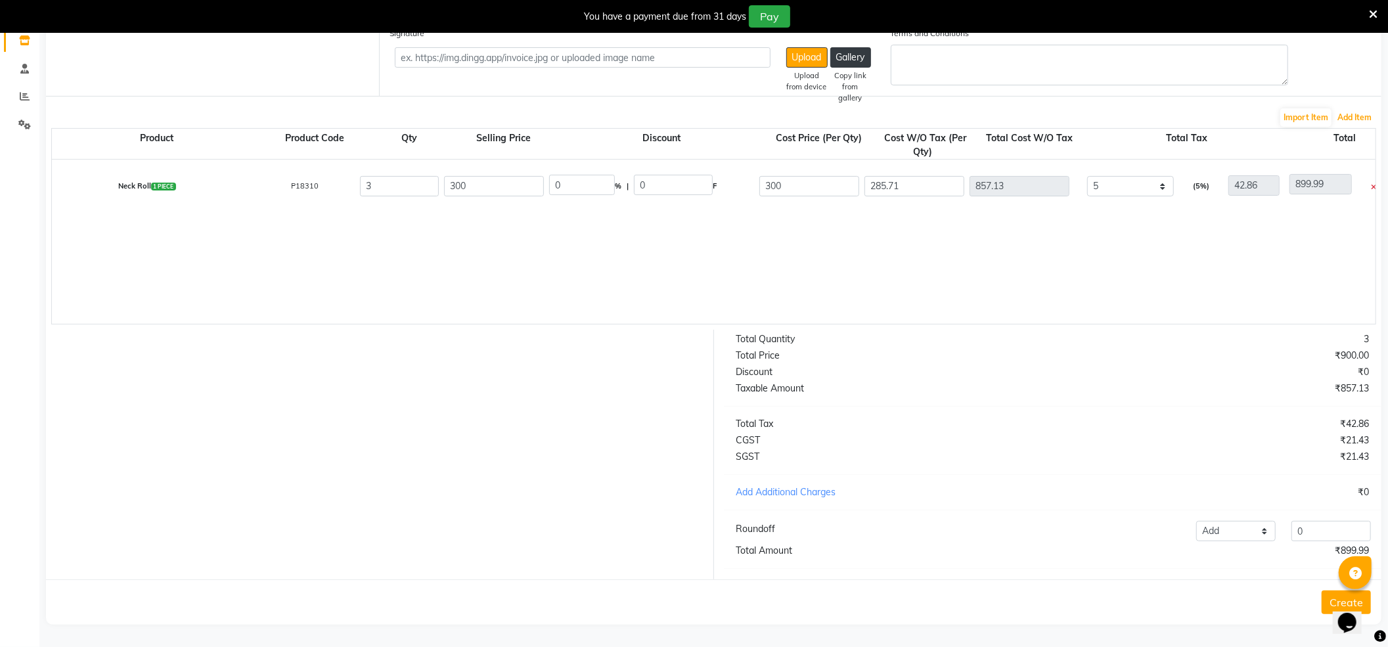
scroll to position [242, 0]
click at [1330, 598] on button "Create" at bounding box center [1345, 602] width 49 height 24
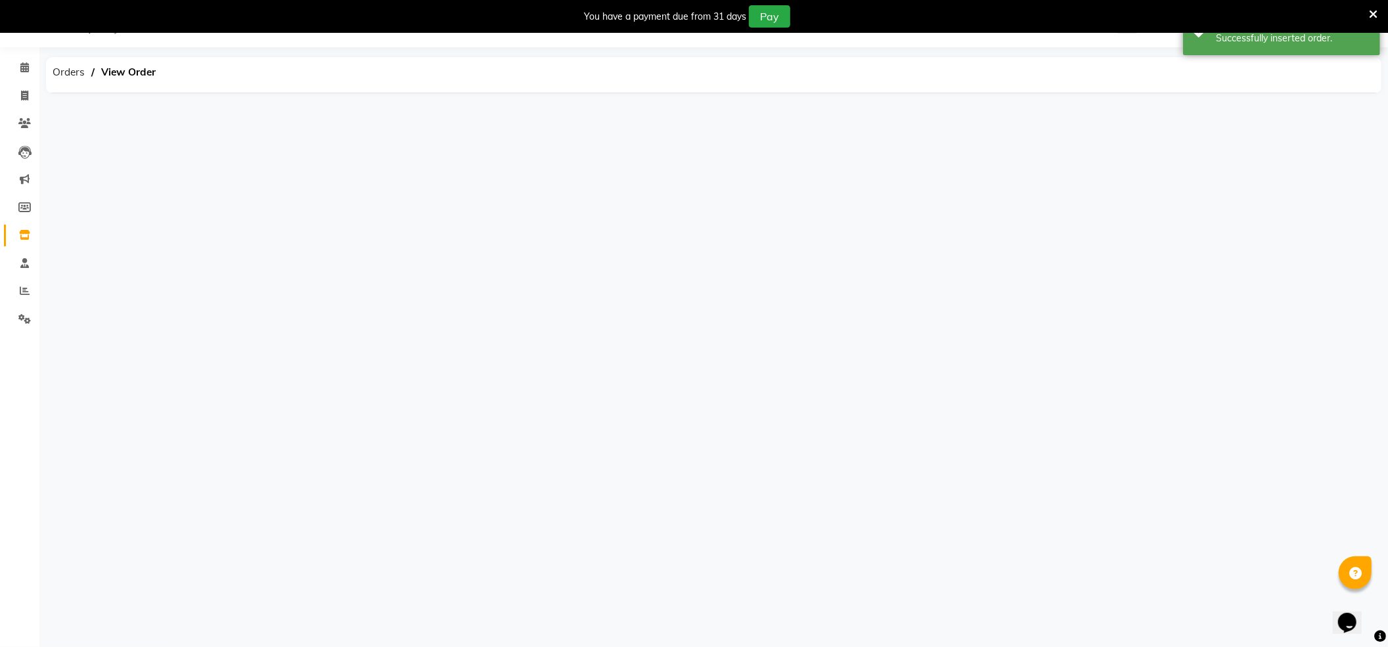
scroll to position [33, 0]
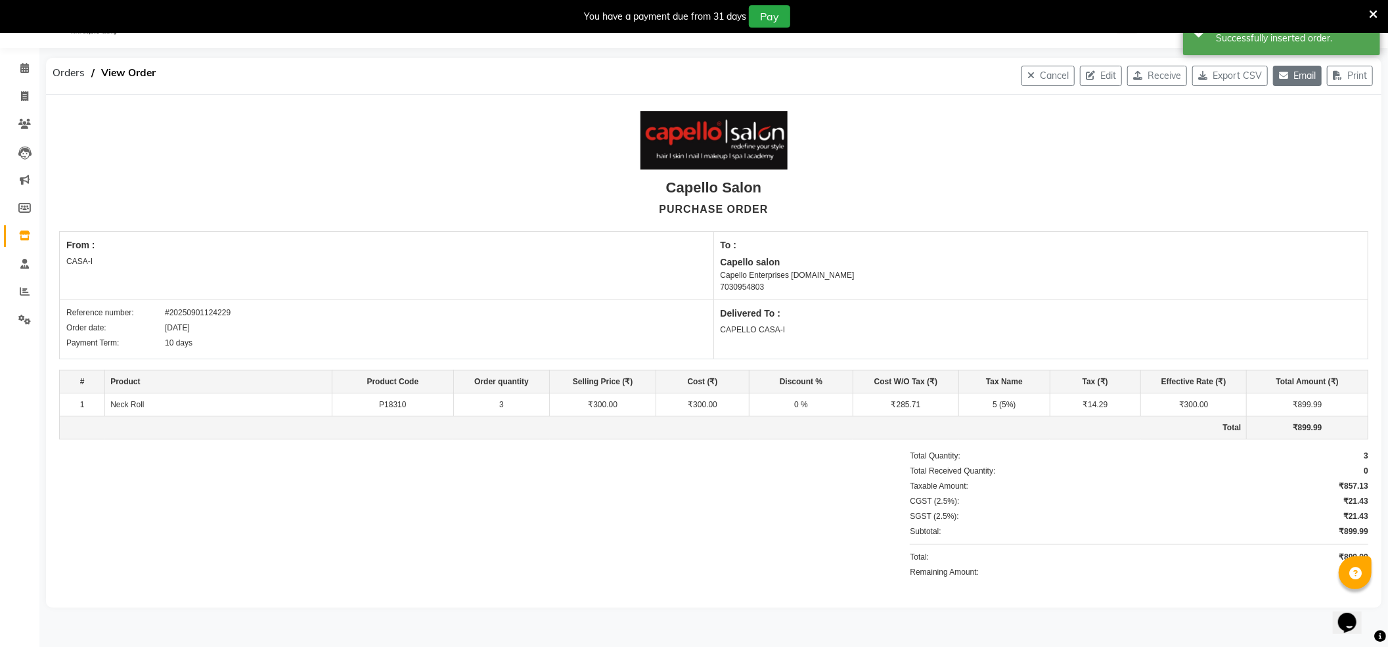
drag, startPoint x: 1313, startPoint y: 69, endPoint x: 1301, endPoint y: 71, distance: 12.6
click at [1312, 69] on button "Email" at bounding box center [1297, 76] width 49 height 20
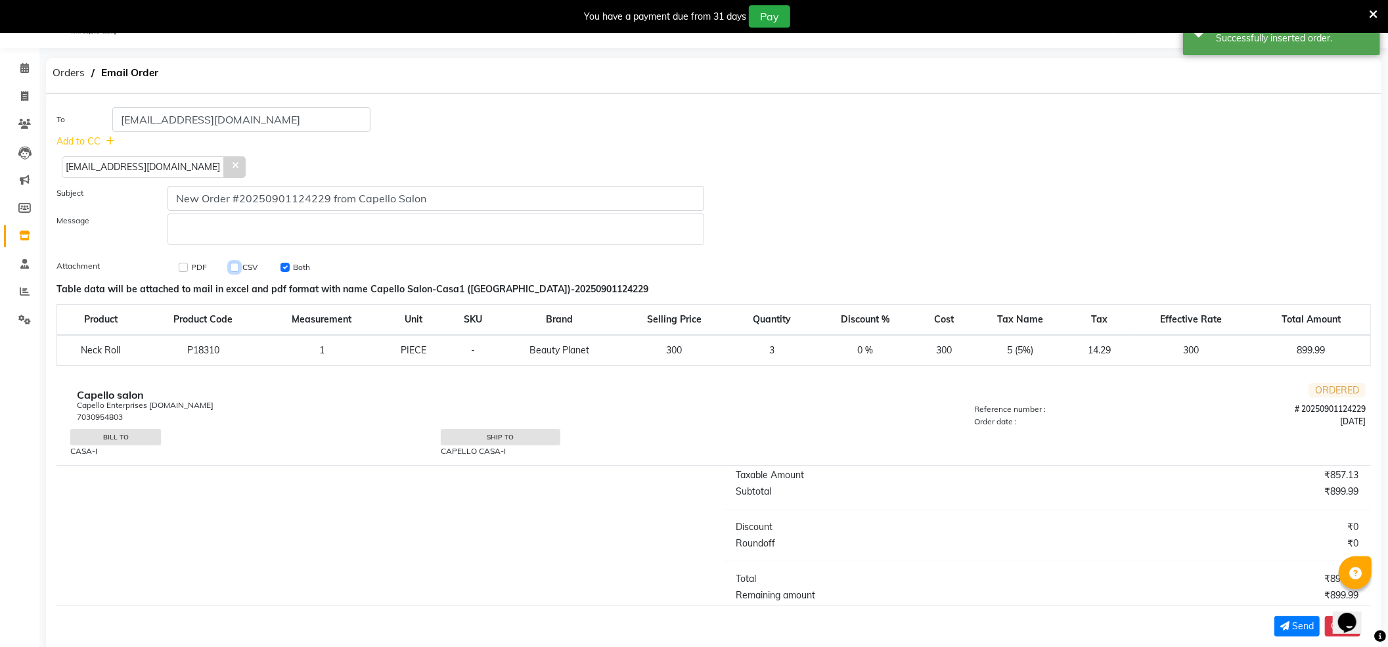
click at [232, 266] on input "checkbox" at bounding box center [234, 267] width 9 height 9
checkbox input "true"
checkbox input "false"
click at [232, 167] on icon at bounding box center [235, 165] width 6 height 9
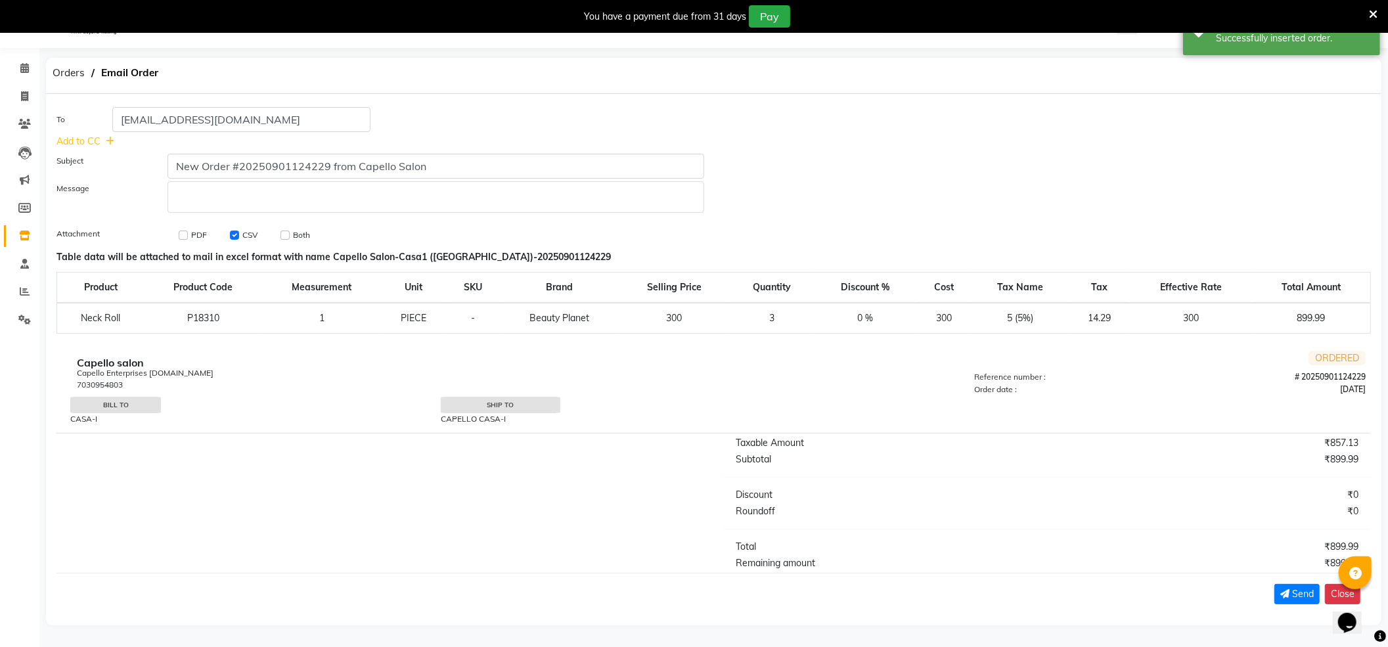
click at [202, 206] on div "Rich Text Editor, main" at bounding box center [435, 197] width 536 height 32
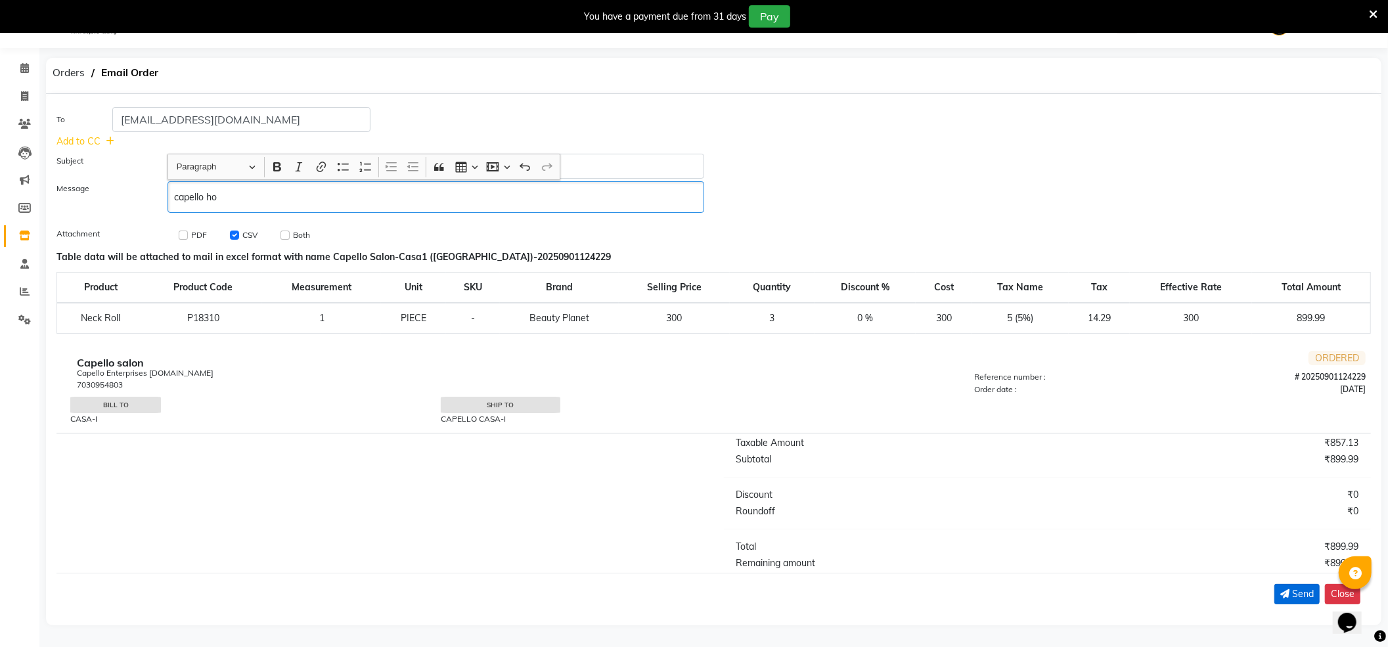
click at [1283, 590] on icon "submit" at bounding box center [1284, 593] width 9 height 9
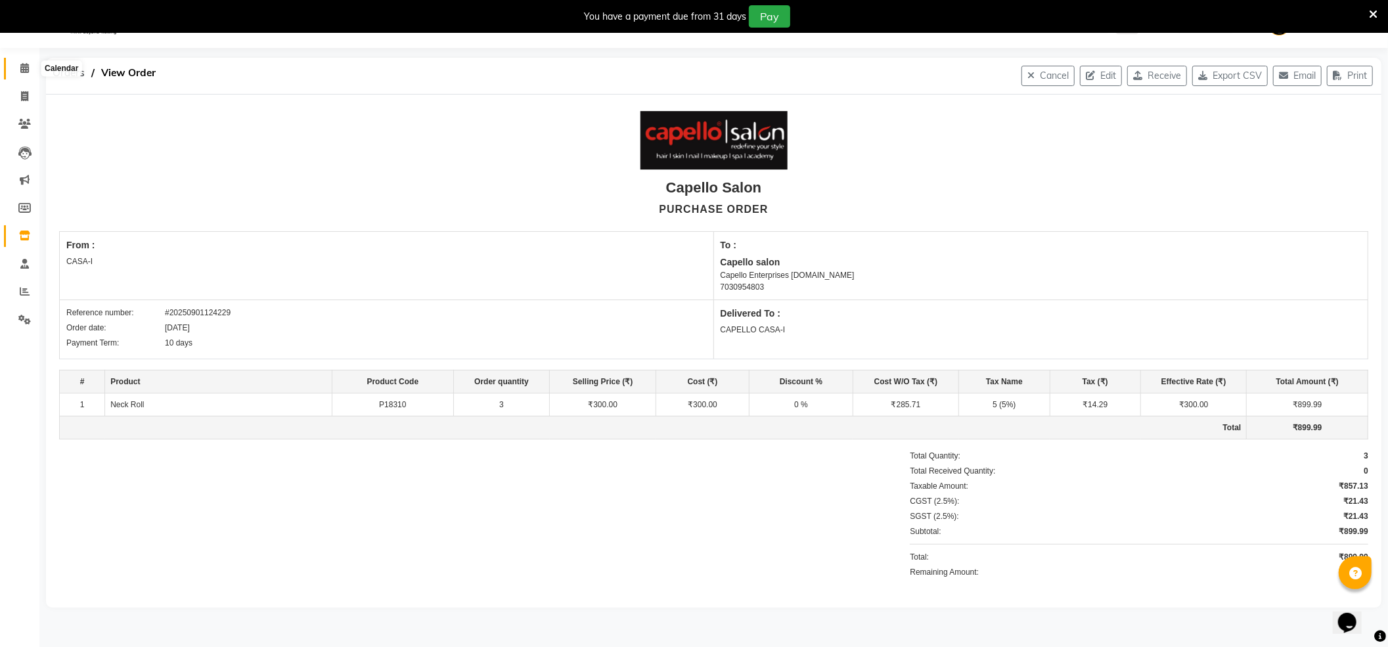
click at [28, 72] on icon at bounding box center [24, 68] width 9 height 10
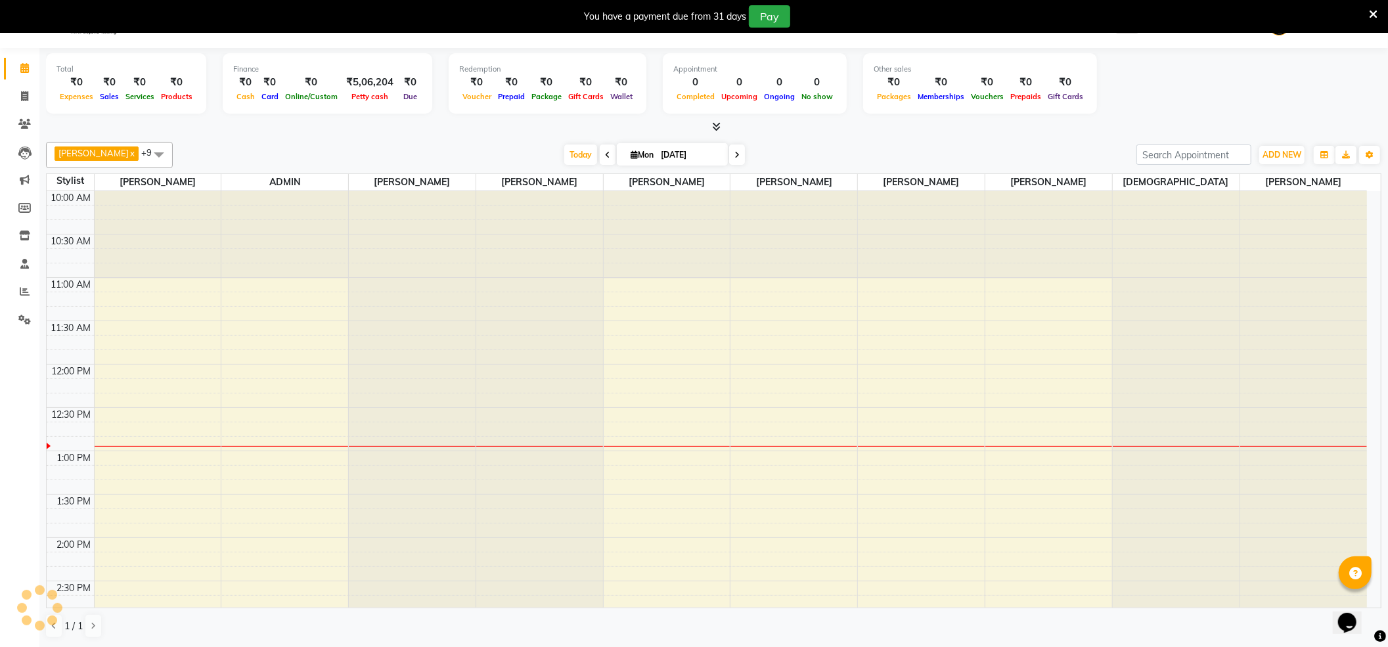
scroll to position [177, 0]
